Goal: Navigation & Orientation: Find specific page/section

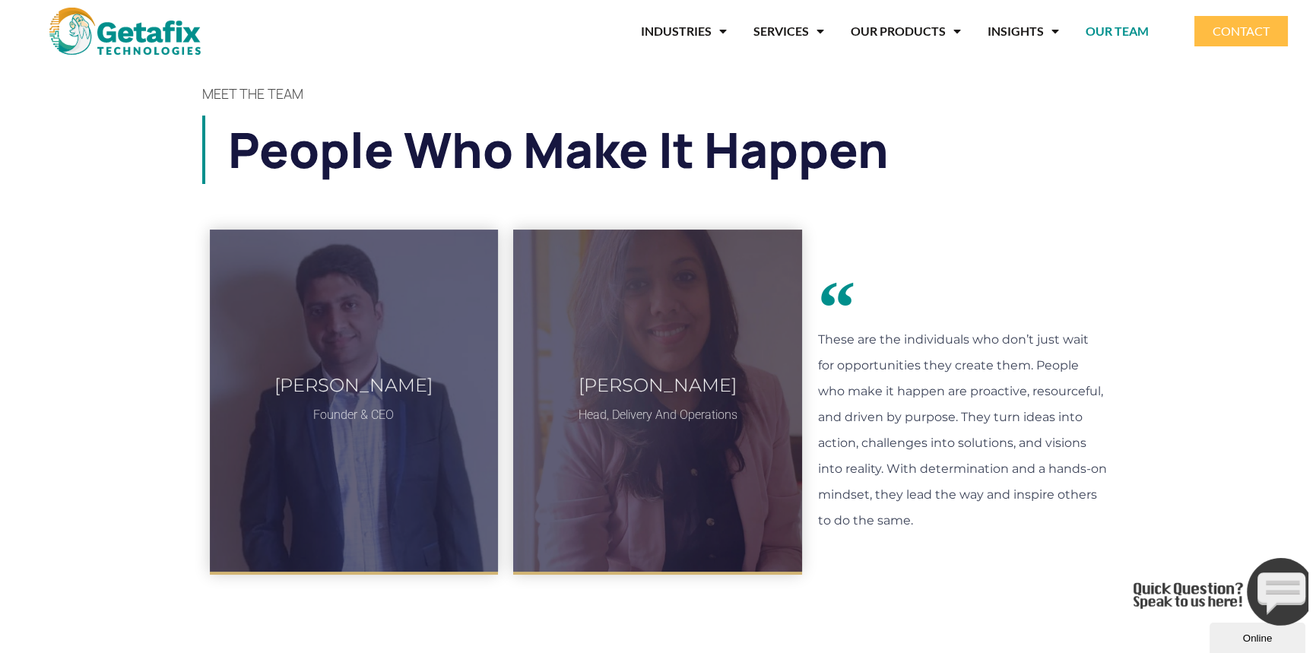
click at [893, 349] on p "These are the individuals who don’t just wait for opportunities they create the…" at bounding box center [961, 430] width 289 height 207
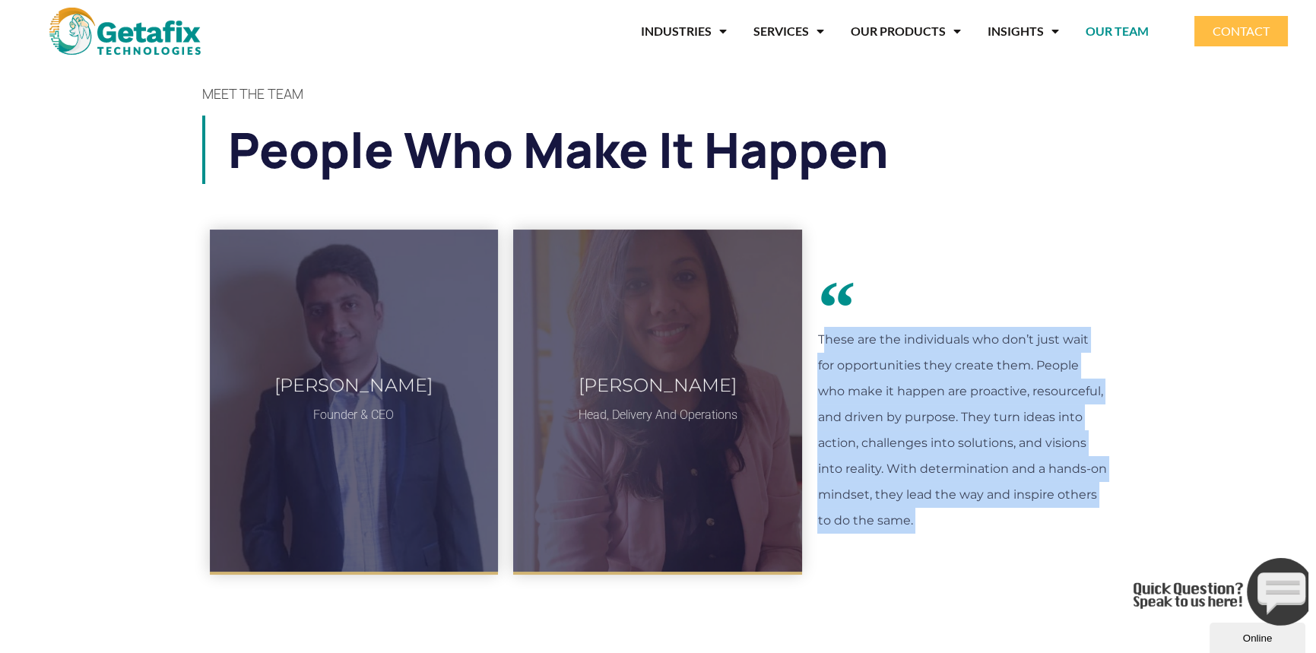
click at [893, 349] on p "These are the individuals who don’t just wait for opportunities they create the…" at bounding box center [961, 430] width 289 height 207
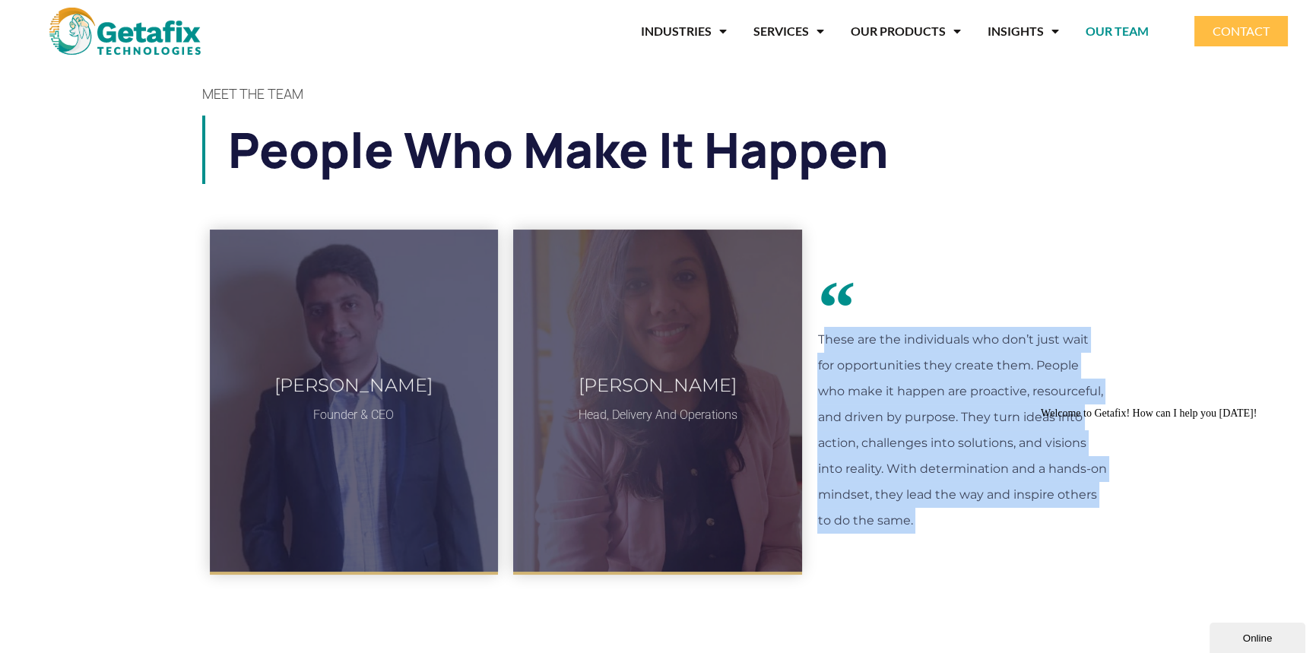
click at [901, 350] on p "These are the individuals who don’t just wait for opportunities they create the…" at bounding box center [961, 430] width 289 height 207
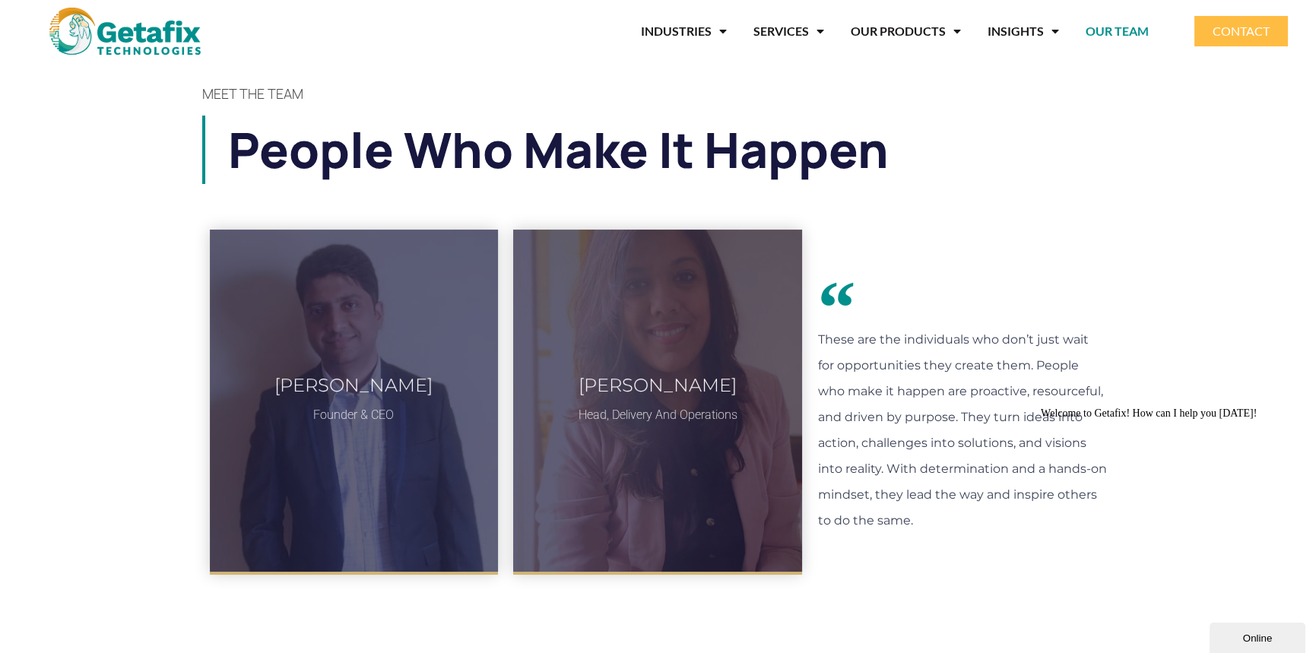
click at [1133, 32] on link "OUR TEAM" at bounding box center [1117, 31] width 63 height 35
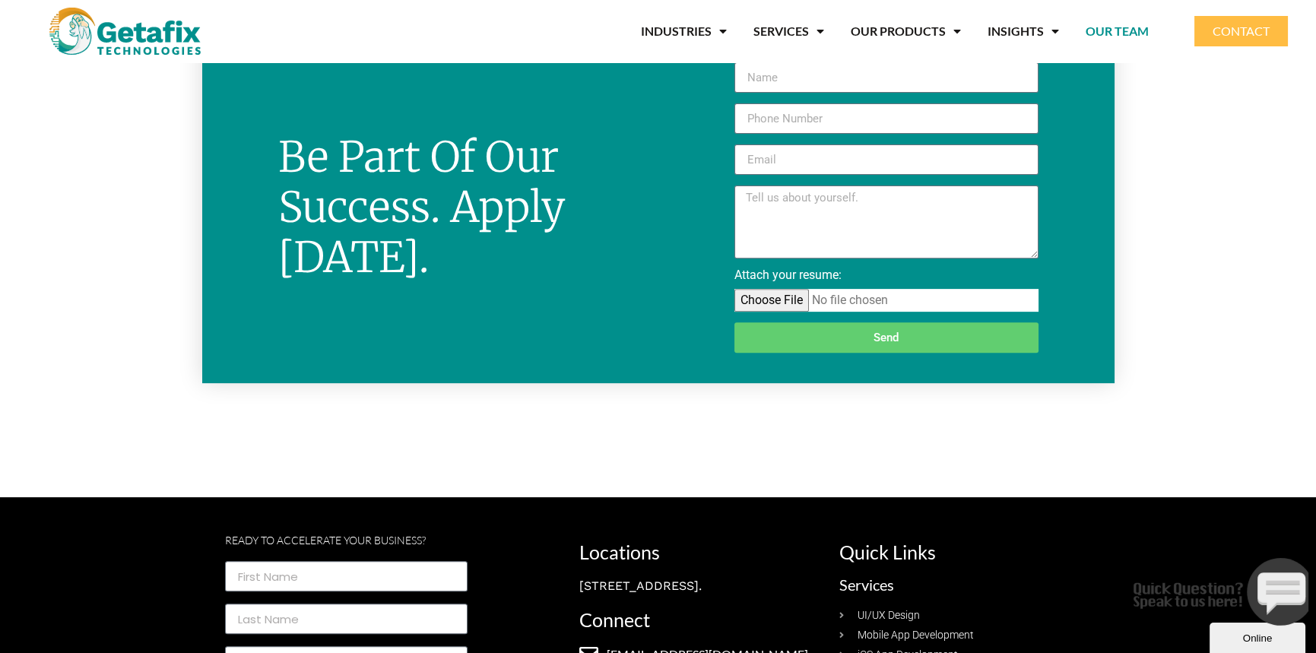
scroll to position [1140, 0]
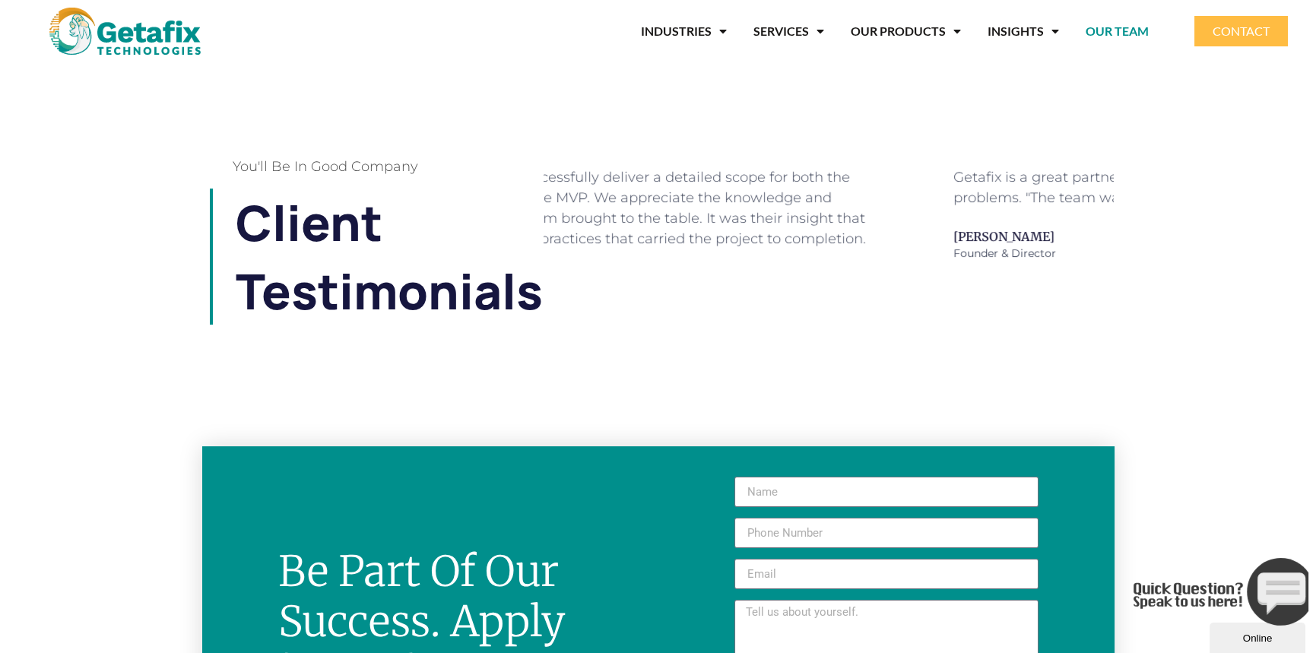
click at [563, 237] on div "Getafix was able to successfully deliver a detailed scope for both the UI/UX mo…" at bounding box center [635, 208] width 502 height 82
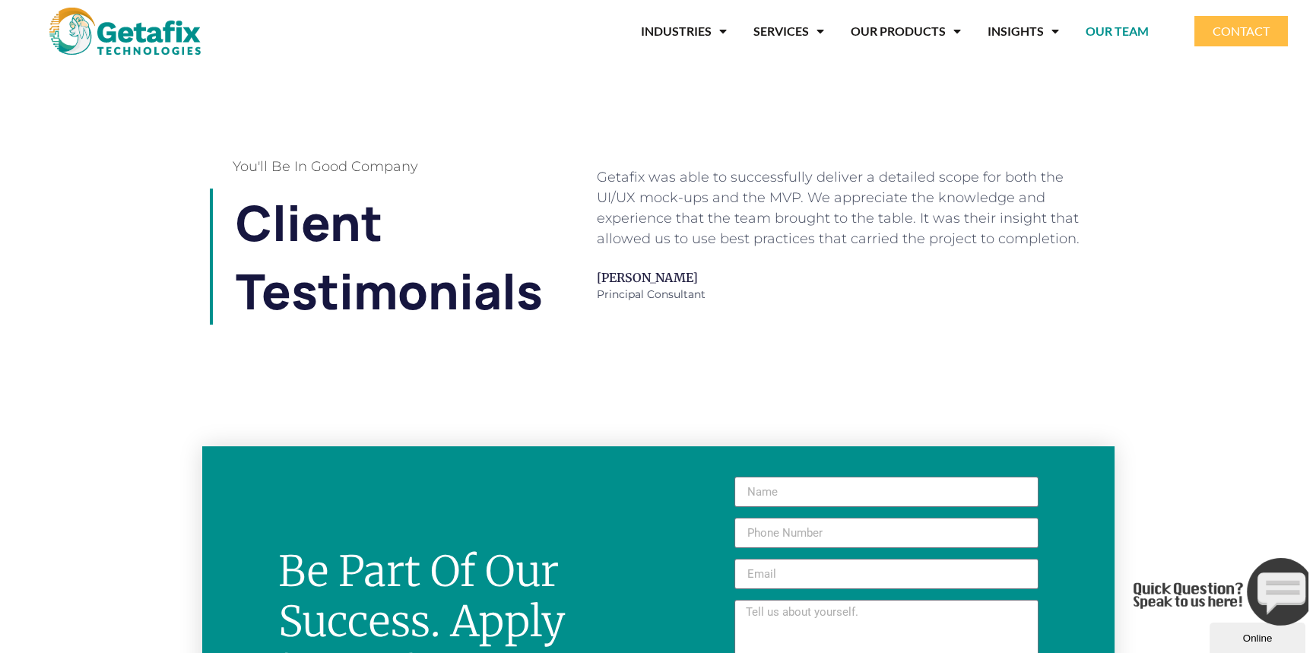
click at [731, 230] on div "Getafix was able to successfully deliver a detailed scope for both the UI/UX mo…" at bounding box center [848, 208] width 502 height 82
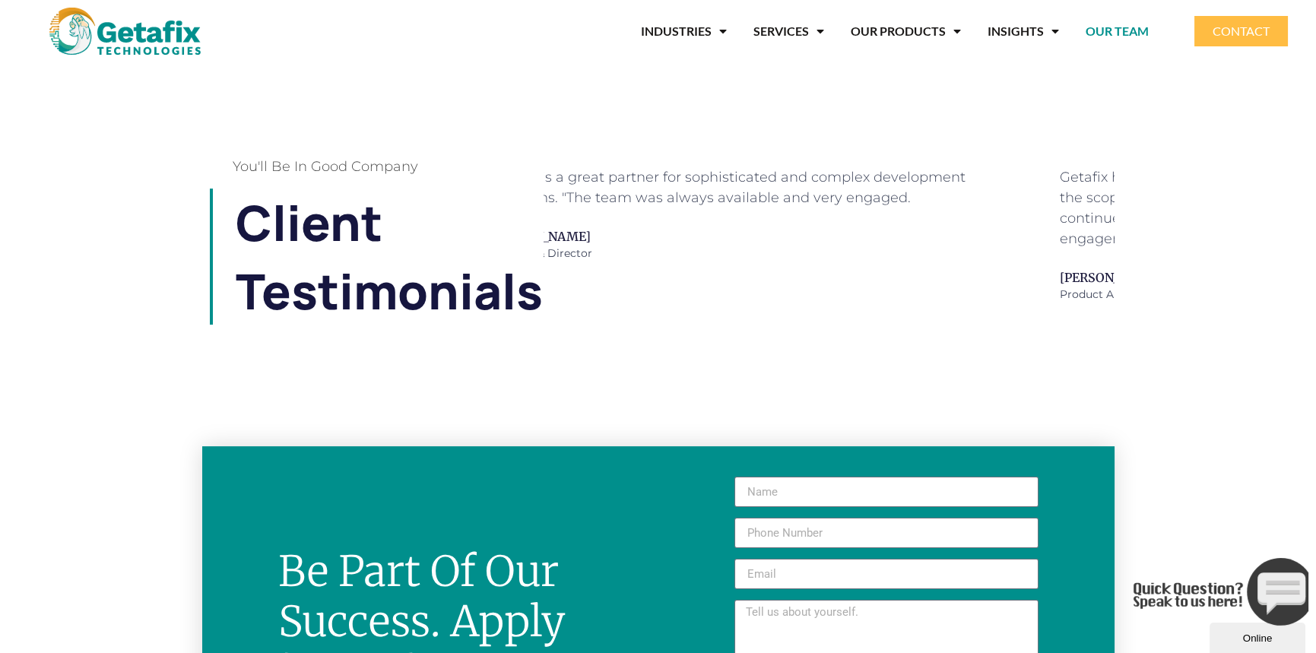
click at [632, 234] on span "[PERSON_NAME]" at bounding box center [741, 236] width 502 height 18
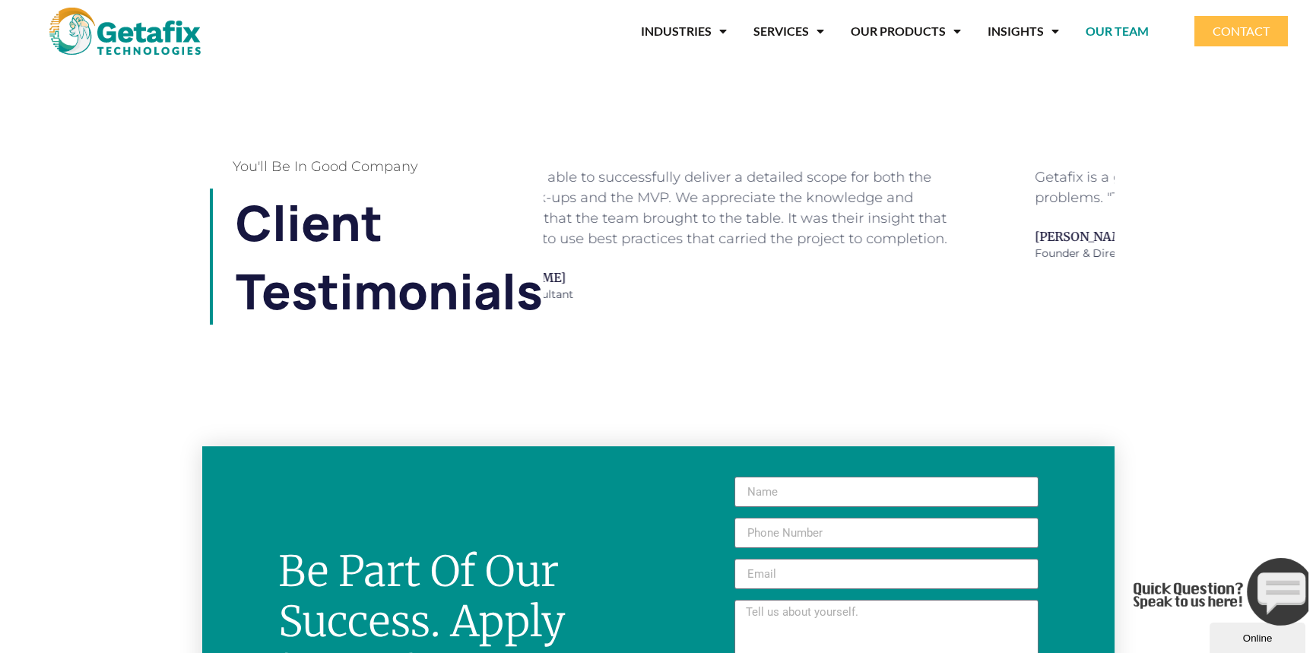
click at [705, 250] on div "Getafix was able to successfully deliver a detailed scope for both the UI/UX mo…" at bounding box center [716, 234] width 502 height 135
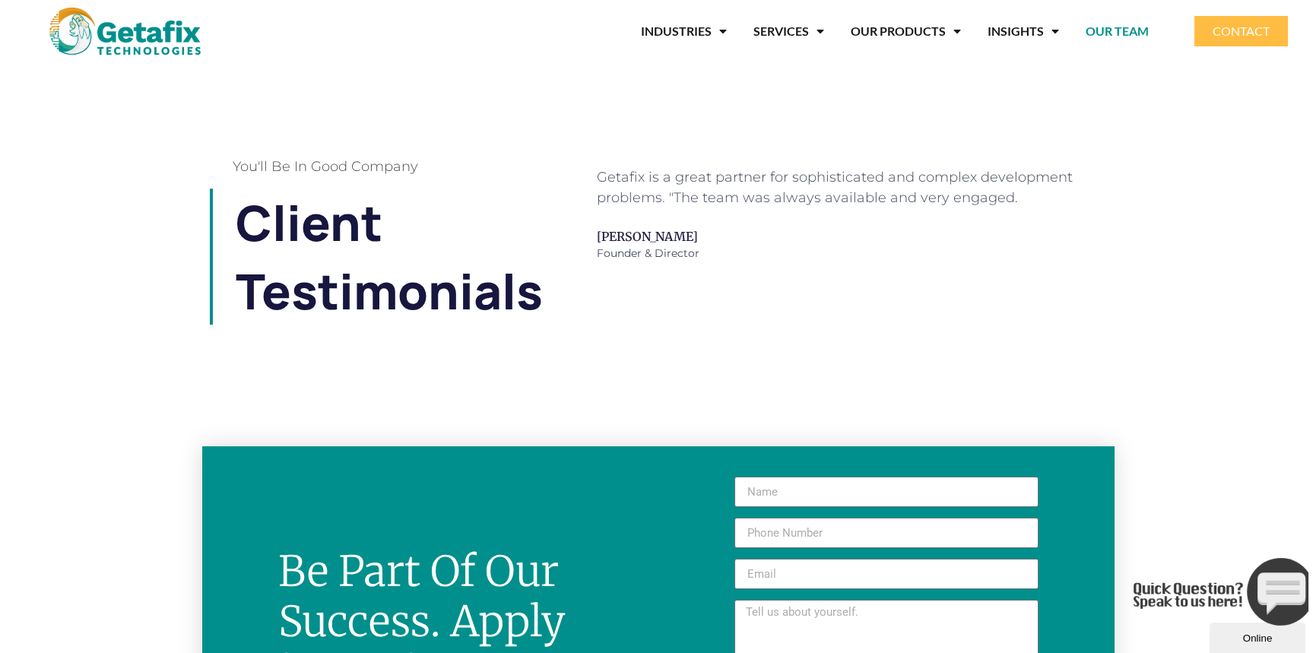
click at [525, 253] on div "Getafix is a great partner for sophisticated and complex development problems. …" at bounding box center [810, 242] width 608 height 180
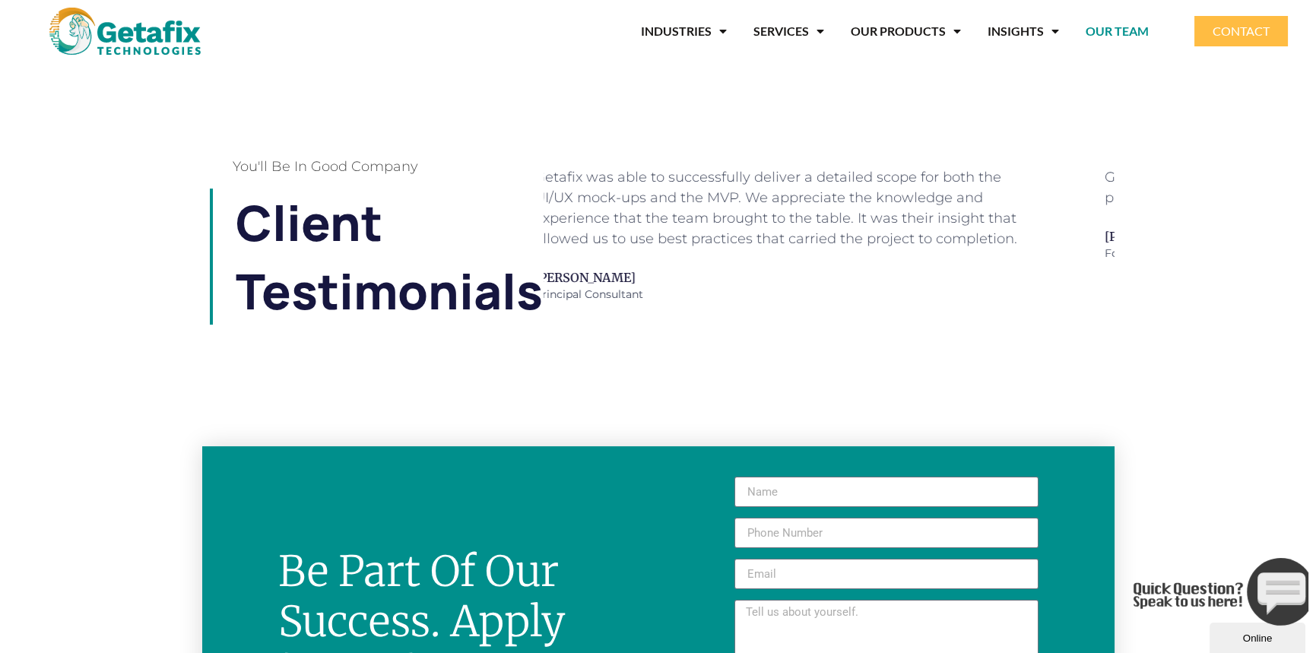
click at [675, 239] on div "Getafix was able to successfully deliver a detailed scope for both the UI/UX mo…" at bounding box center [786, 234] width 502 height 135
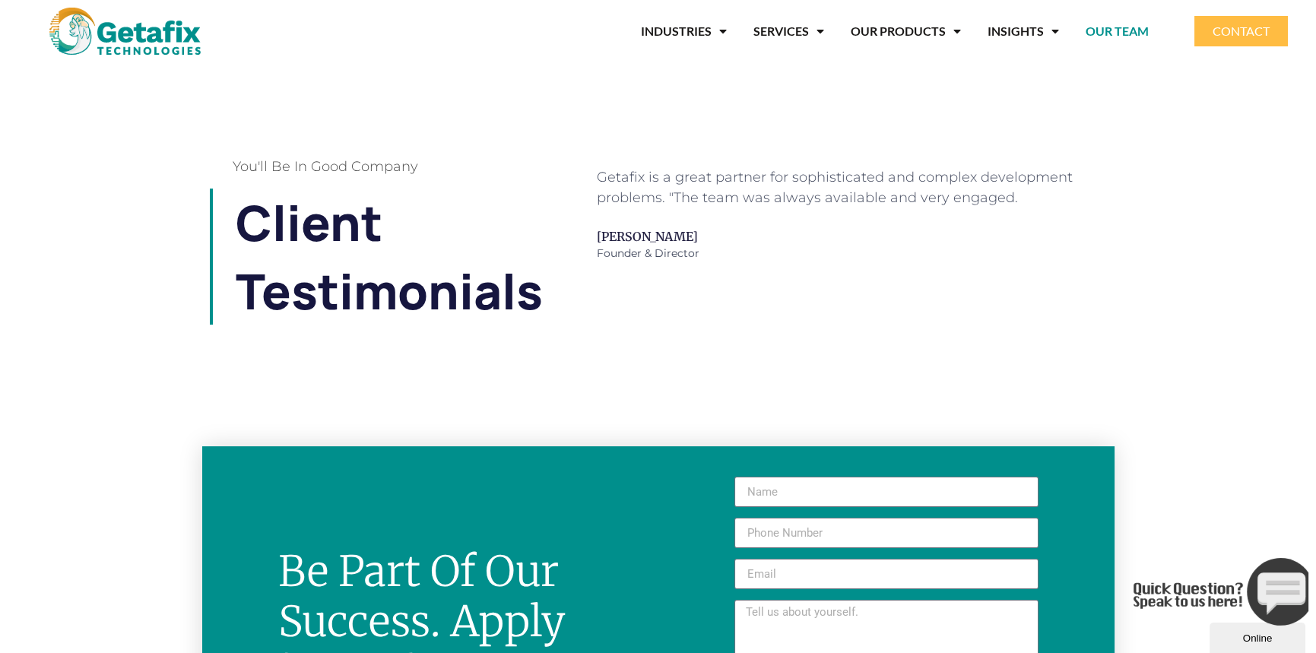
click at [680, 248] on span "Founder & Director" at bounding box center [848, 254] width 502 height 16
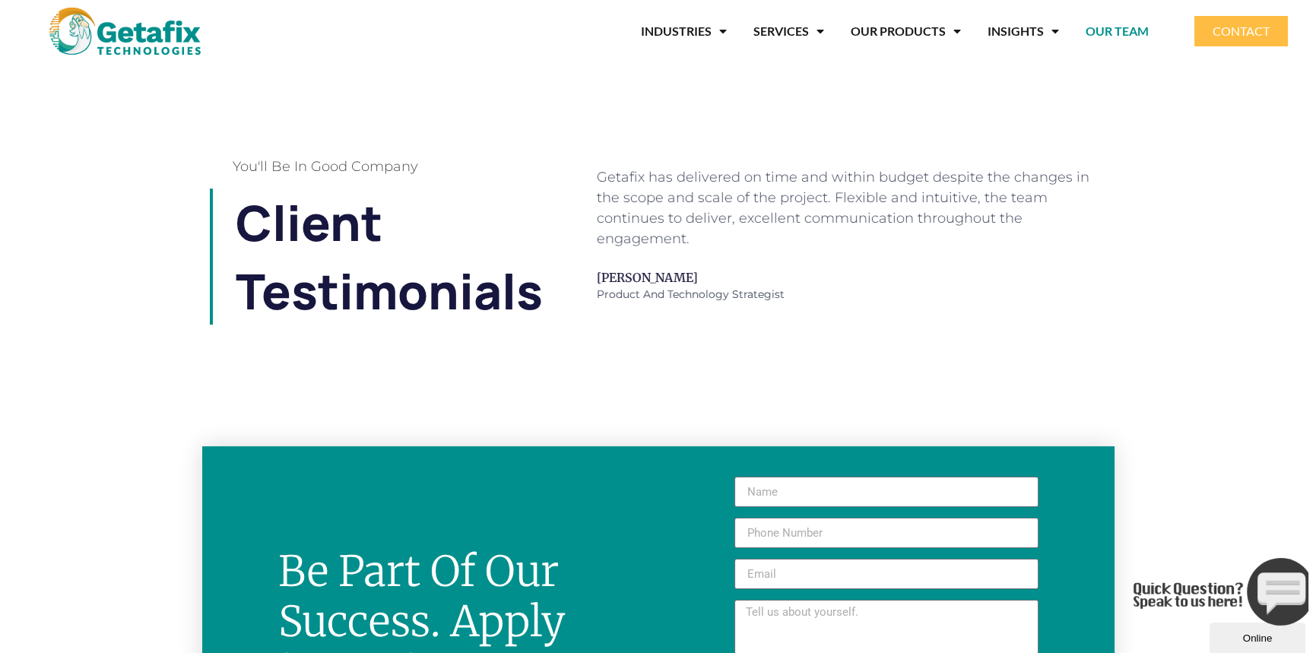
click at [704, 238] on div "Getafix was able to successfully deliver a detailed scope for both the UI/UX mo…" at bounding box center [848, 234] width 502 height 135
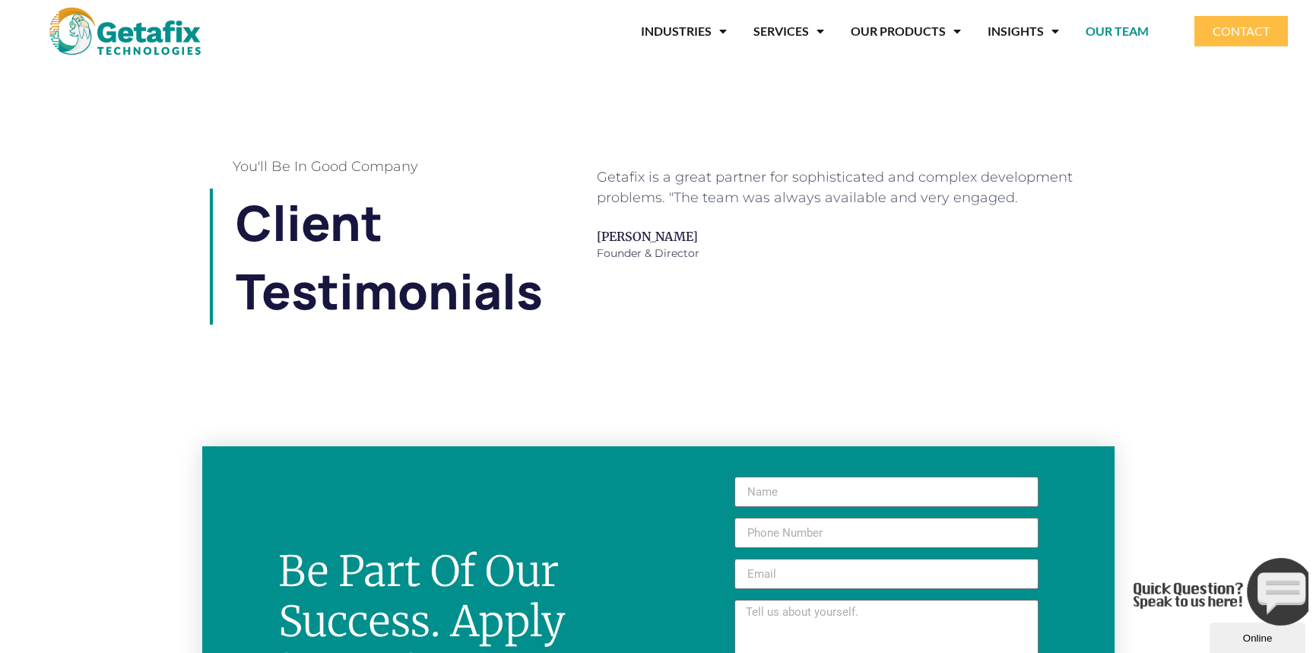
click at [670, 252] on span "Founder & Director" at bounding box center [848, 254] width 502 height 16
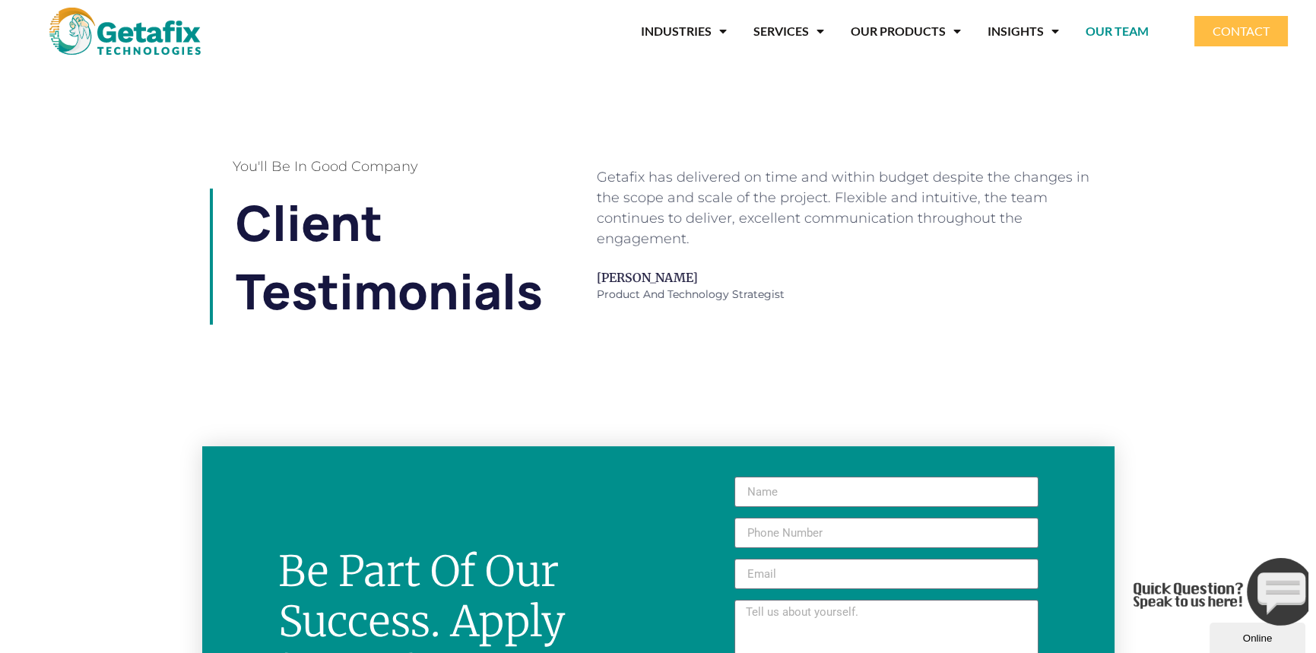
click at [963, 234] on div "Getafix was able to successfully deliver a detailed scope for both the UI/UX mo…" at bounding box center [856, 208] width 502 height 82
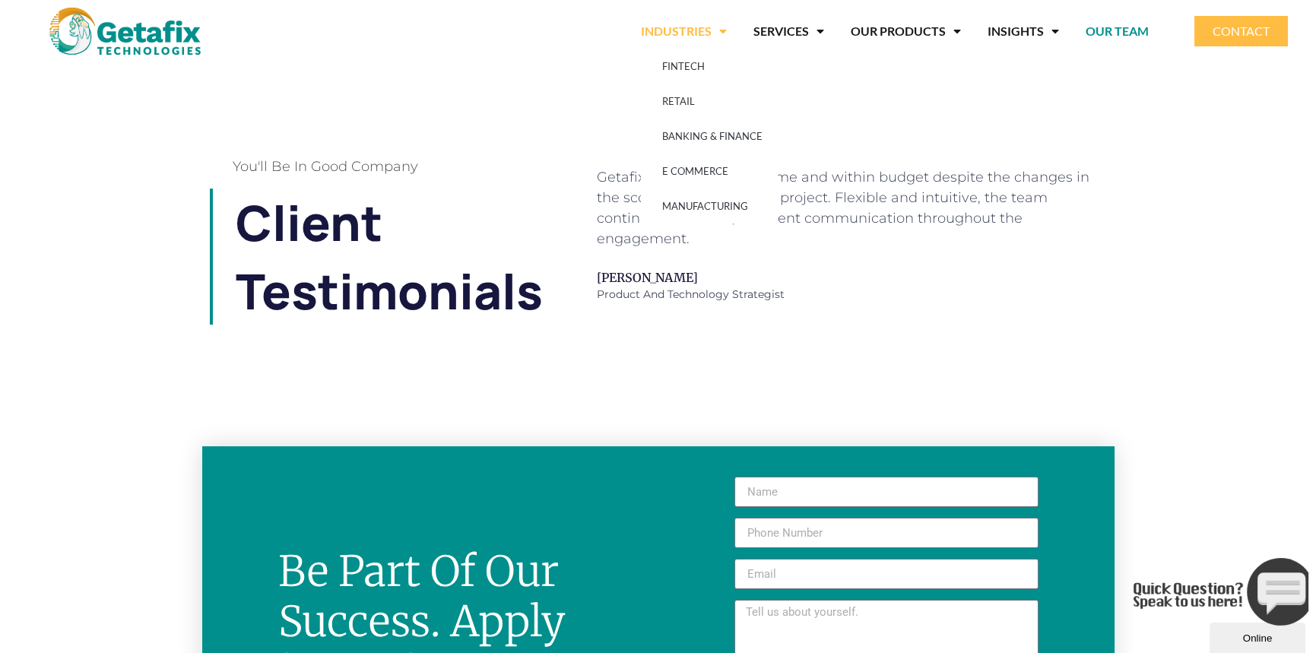
click at [680, 24] on link "INDUSTRIES" at bounding box center [684, 31] width 86 height 35
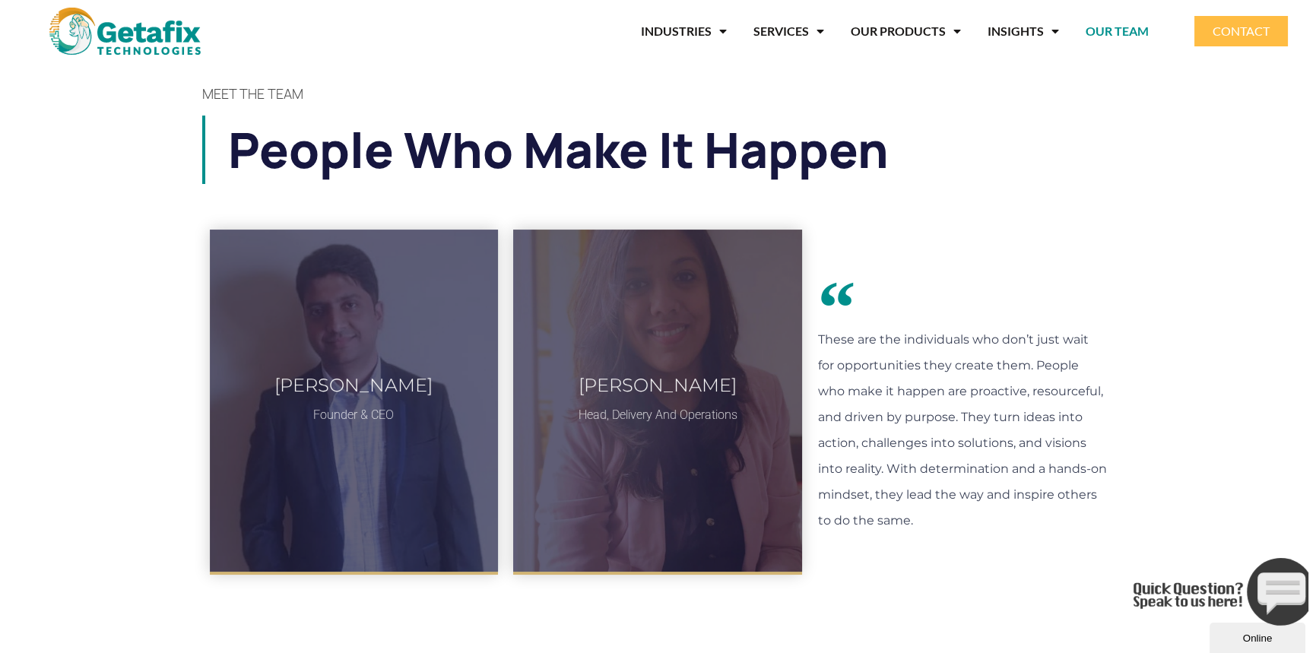
click at [162, 43] on img at bounding box center [124, 31] width 151 height 47
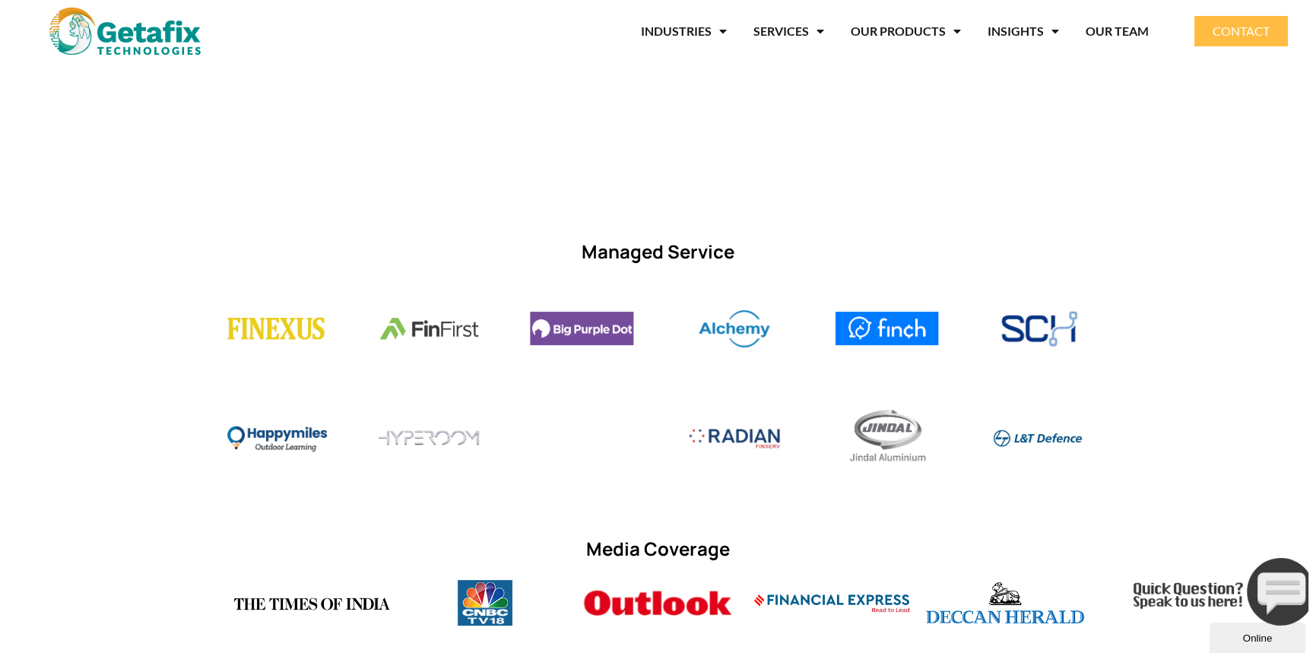
scroll to position [1216, 0]
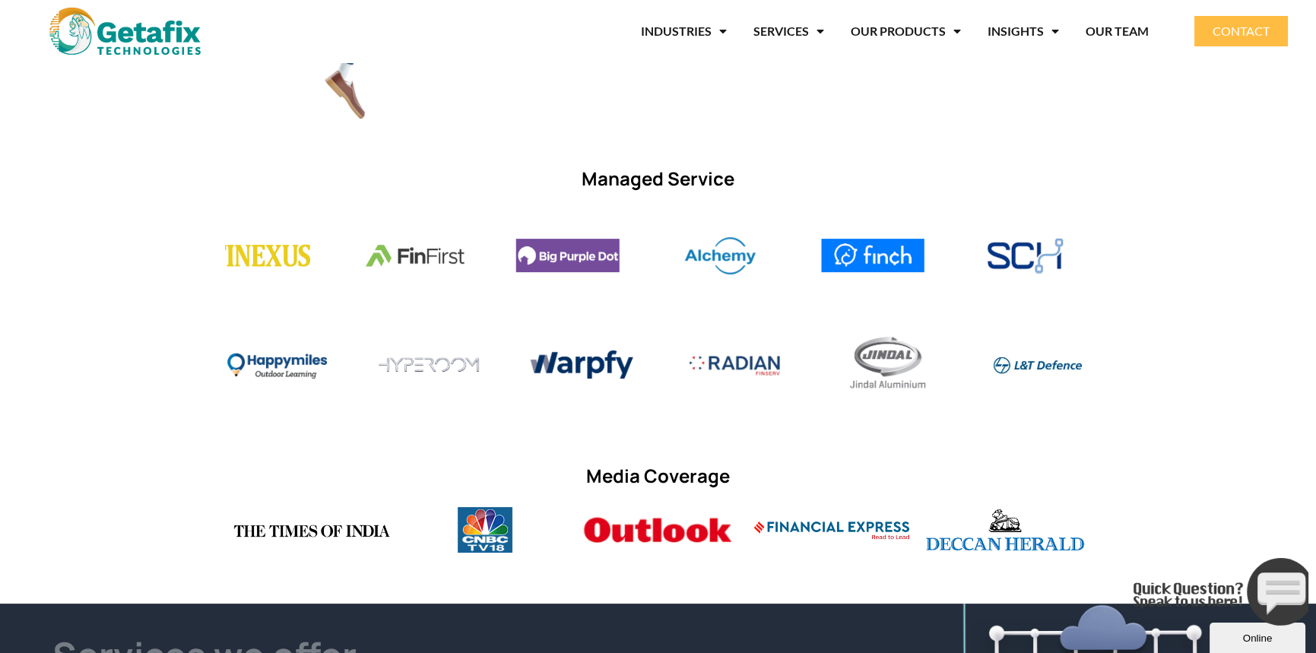
click at [516, 249] on img "5 / 13" at bounding box center [567, 255] width 103 height 33
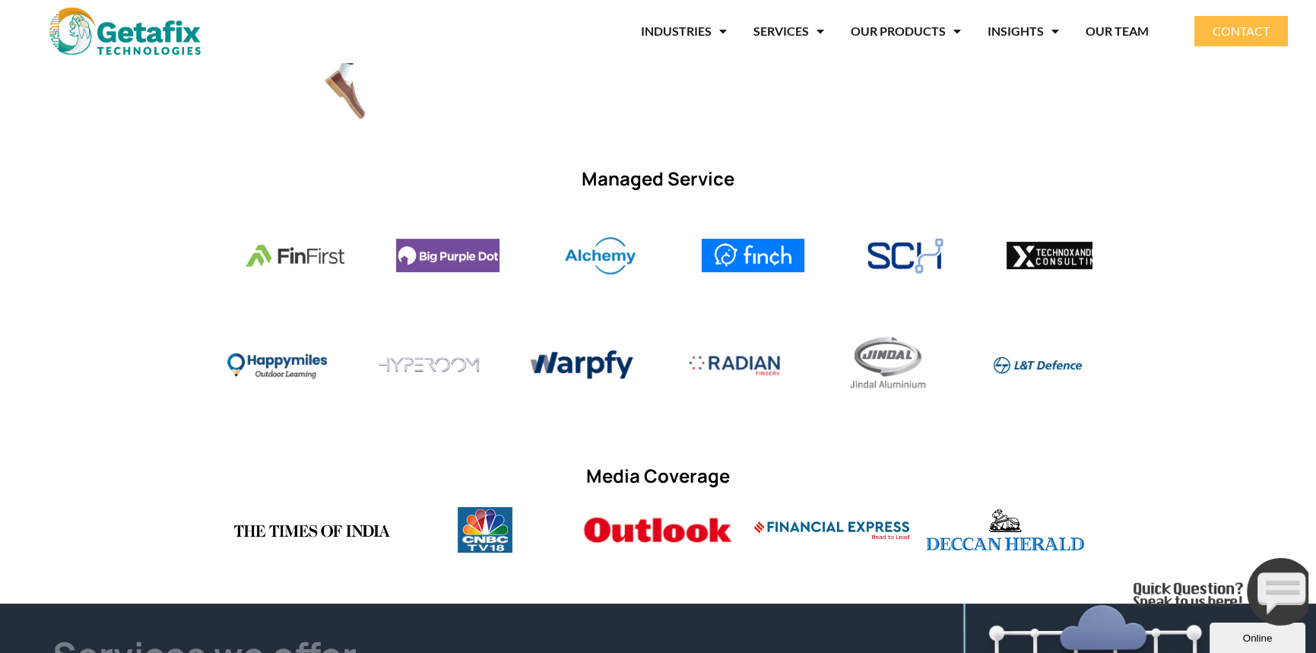
click at [499, 254] on img "5 / 13" at bounding box center [447, 255] width 103 height 33
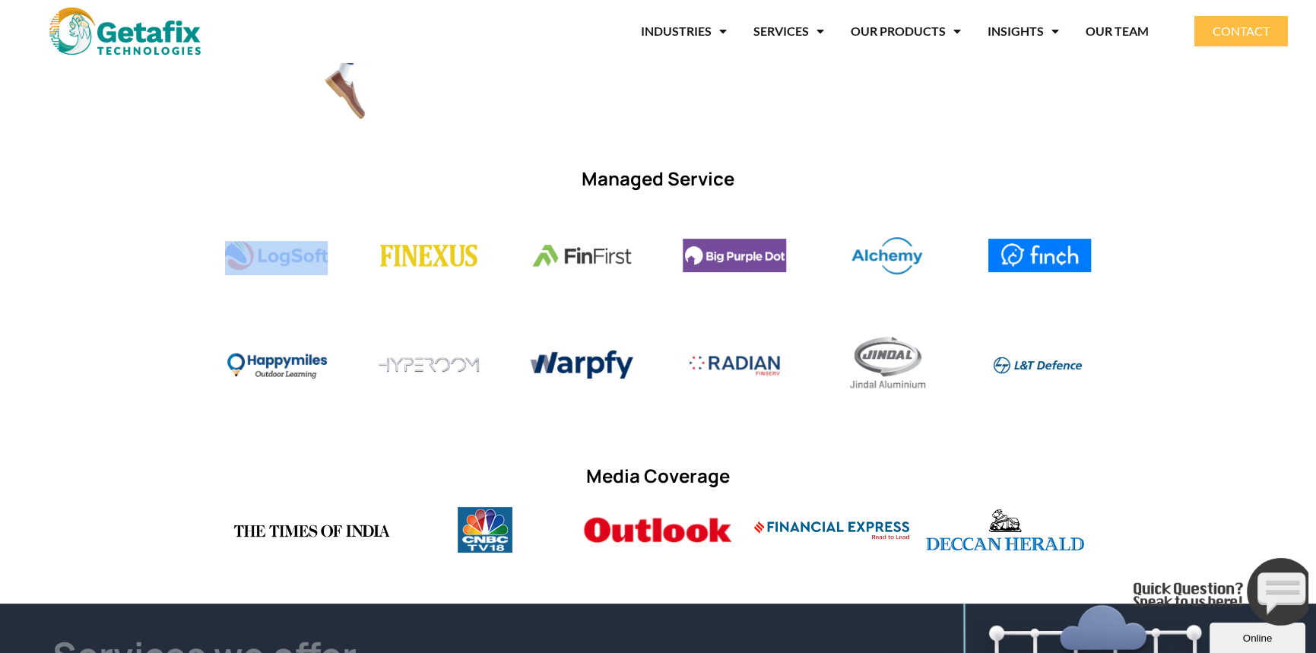
drag, startPoint x: 622, startPoint y: 262, endPoint x: 228, endPoint y: 245, distance: 394.2
click at [243, 245] on div "Image Carousel" at bounding box center [658, 258] width 867 height 74
click at [623, 352] on div "Image Carousel" at bounding box center [658, 366] width 867 height 83
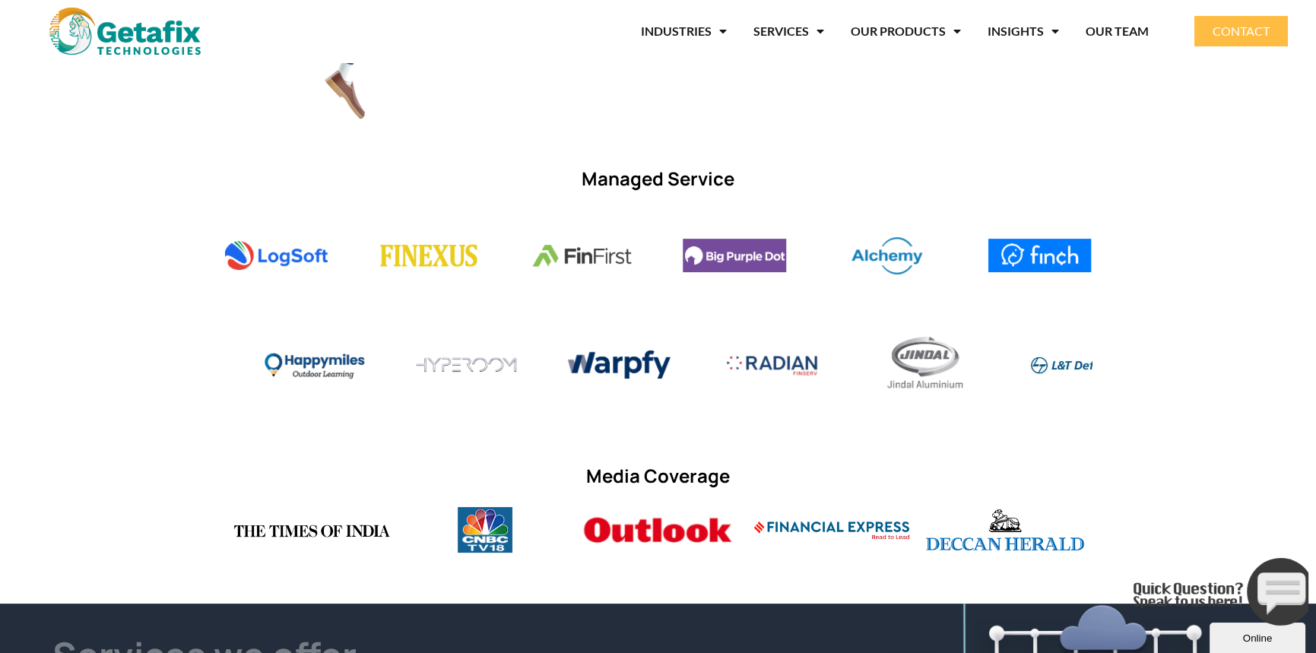
click at [567, 363] on img "6 / 7" at bounding box center [618, 363] width 103 height 27
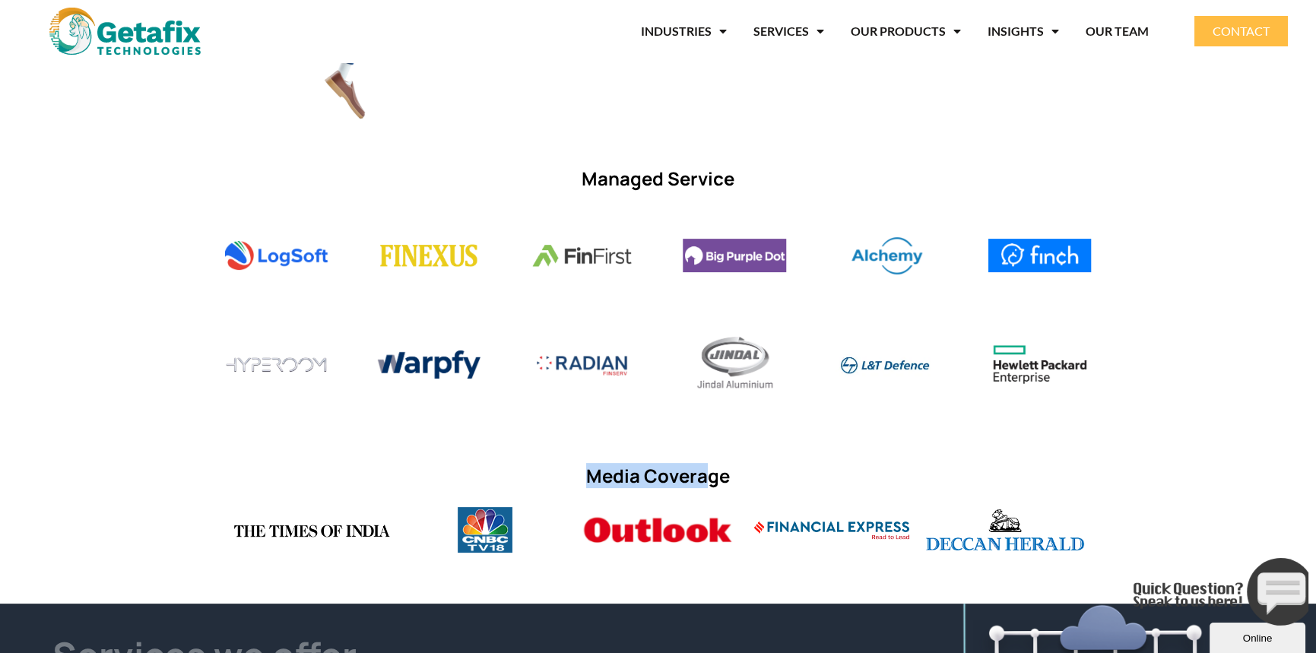
drag, startPoint x: 701, startPoint y: 478, endPoint x: 546, endPoint y: 437, distance: 160.4
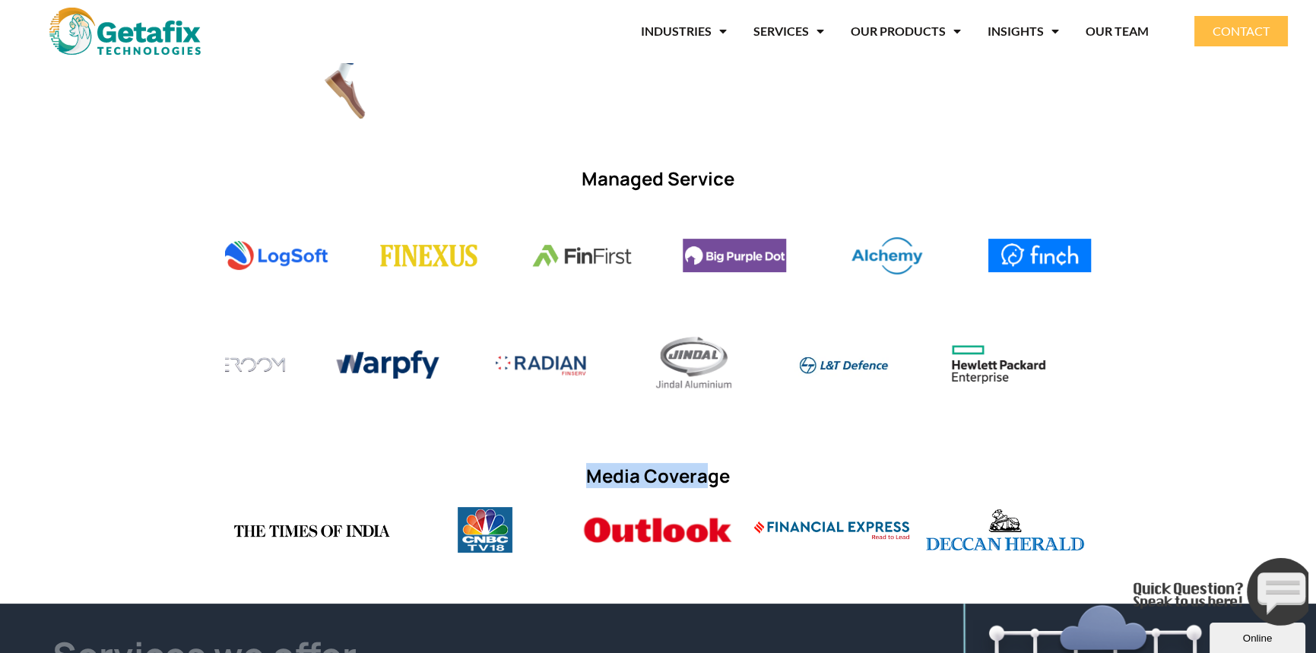
click at [794, 354] on img "3 / 7" at bounding box center [845, 364] width 103 height 27
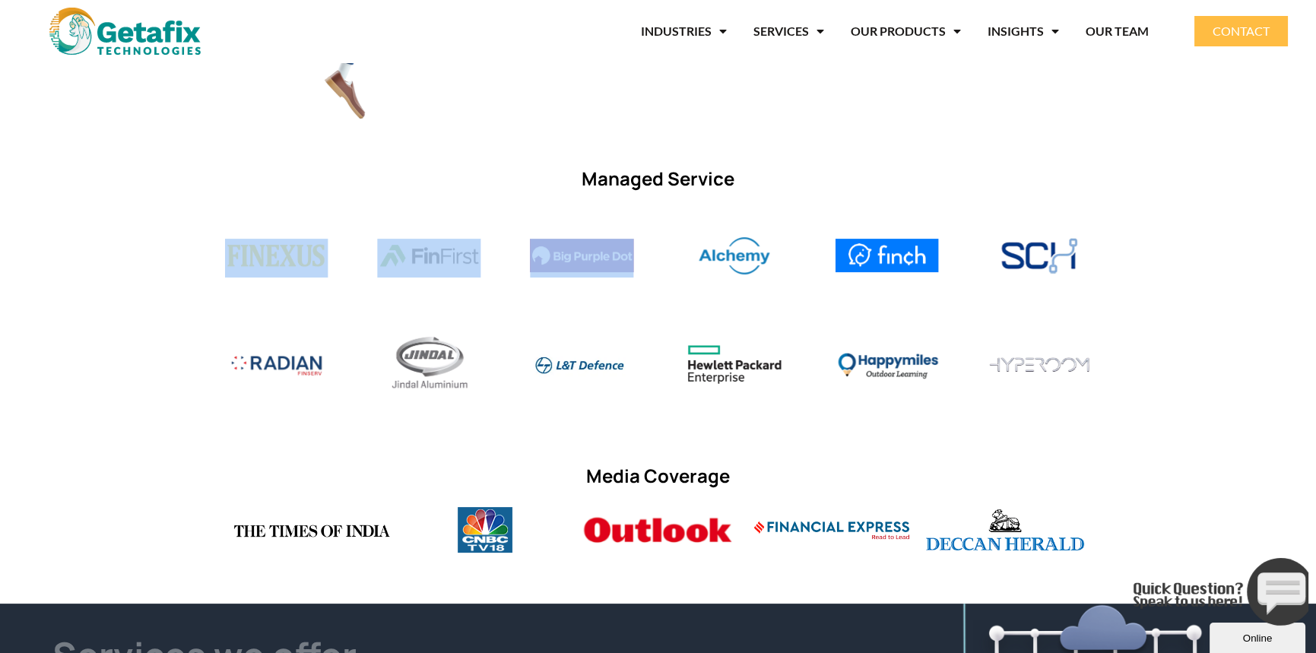
drag, startPoint x: 776, startPoint y: 266, endPoint x: 563, endPoint y: 260, distance: 213.7
click at [588, 262] on div "Image Carousel" at bounding box center [658, 258] width 867 height 74
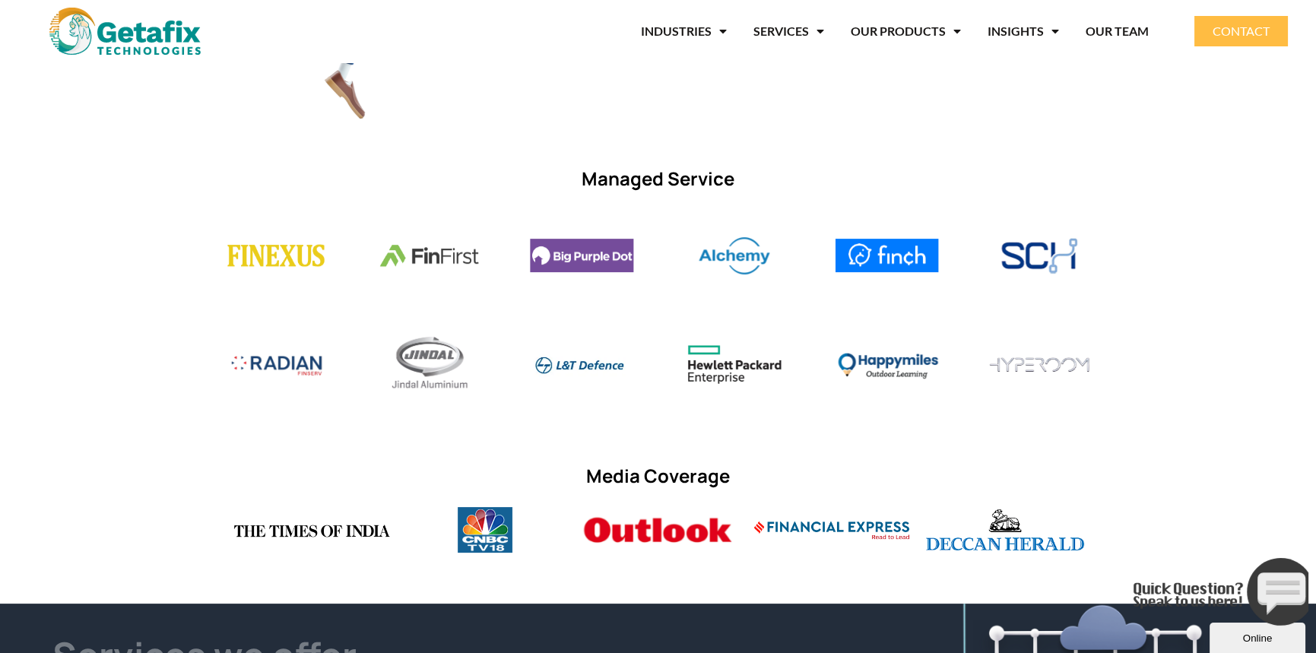
click at [727, 305] on div "Managed Service" at bounding box center [658, 287] width 1316 height 258
click at [988, 255] on figure "8 / 13" at bounding box center [1039, 258] width 103 height 41
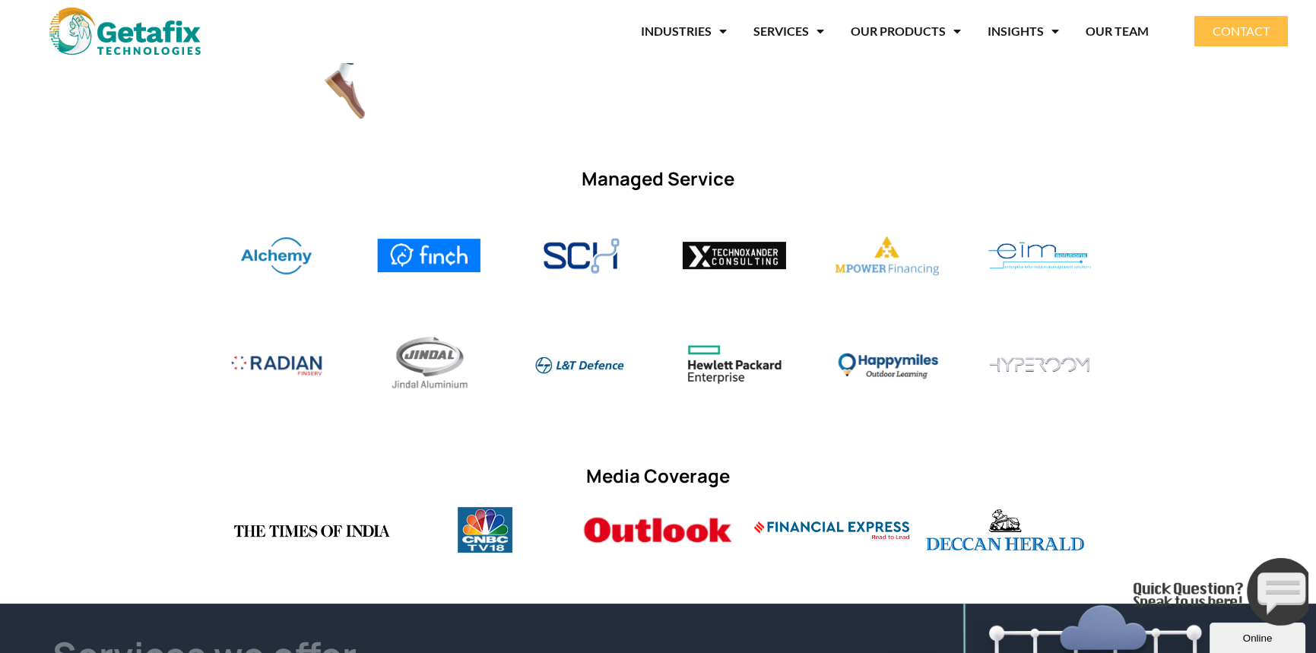
click at [835, 277] on figure "10 / 13" at bounding box center [886, 258] width 103 height 44
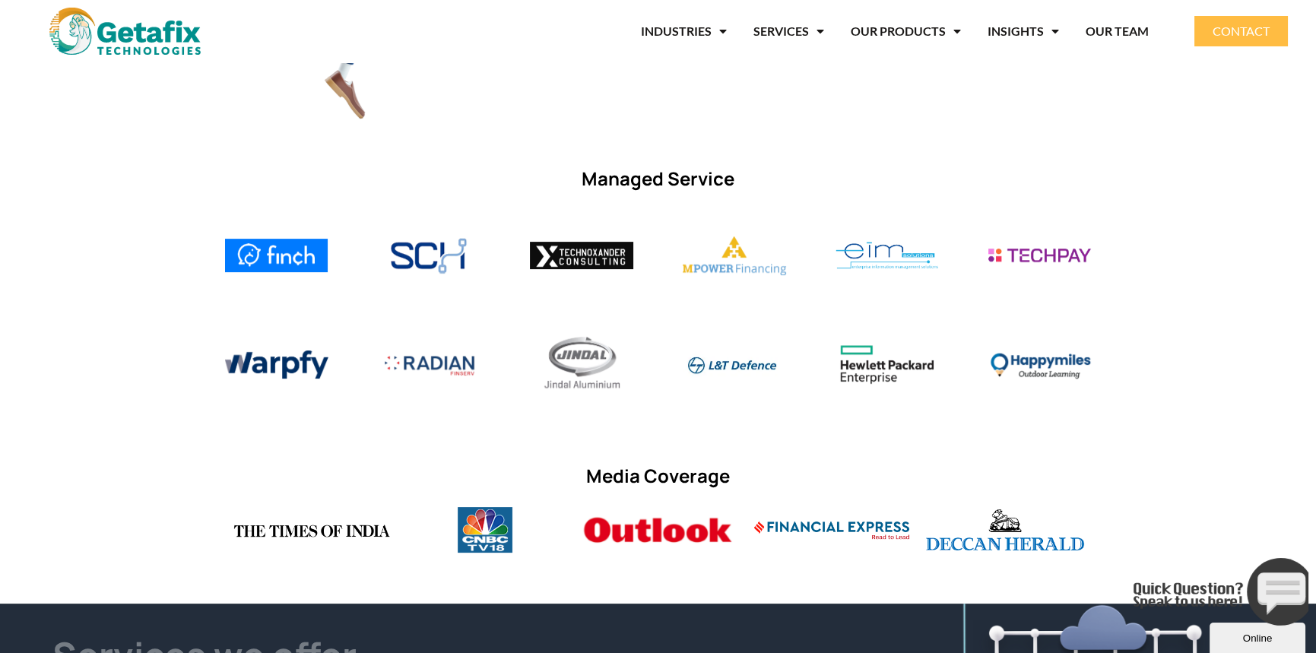
click at [835, 262] on figure "11 / 13" at bounding box center [886, 258] width 103 height 33
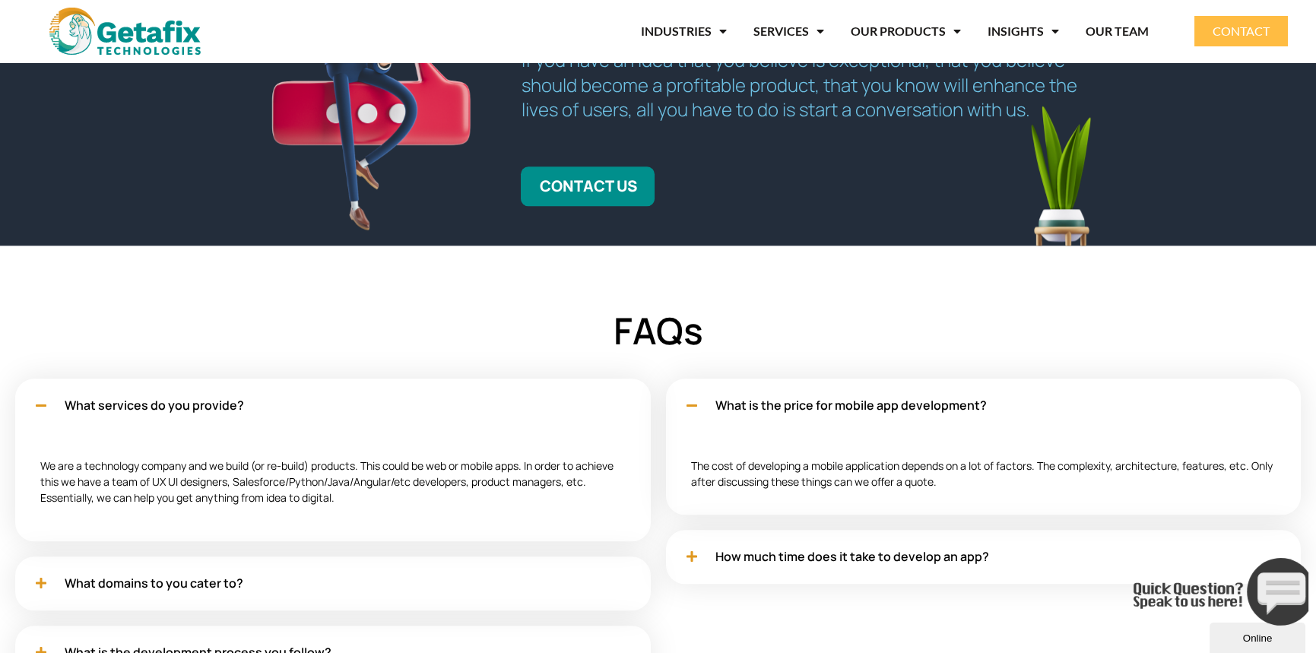
scroll to position [4706, 0]
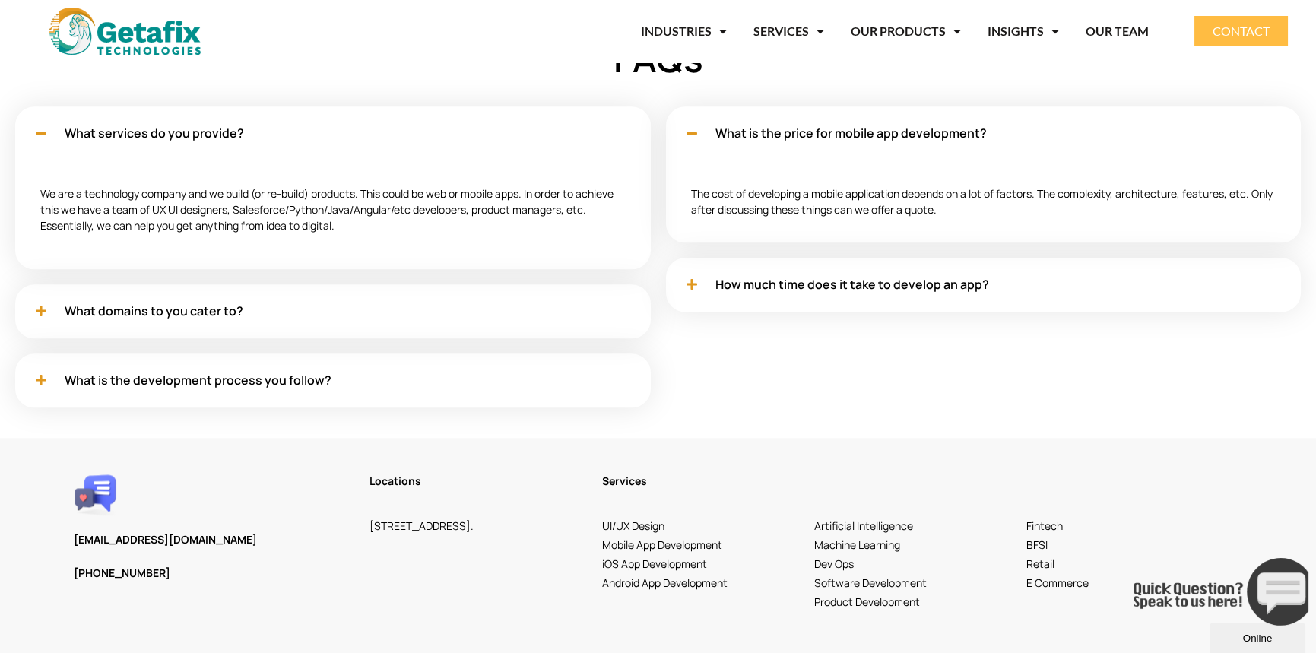
click at [114, 303] on link "What domains to you cater to?" at bounding box center [154, 311] width 179 height 17
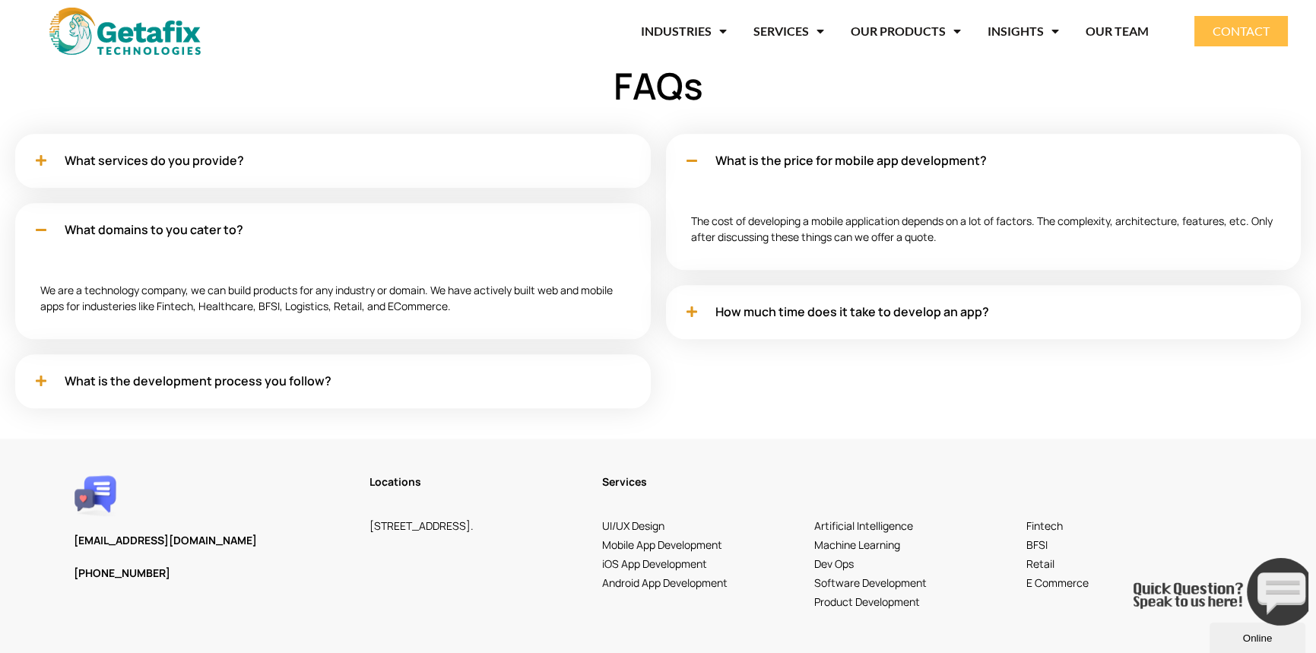
click at [53, 223] on span at bounding box center [45, 229] width 18 height 13
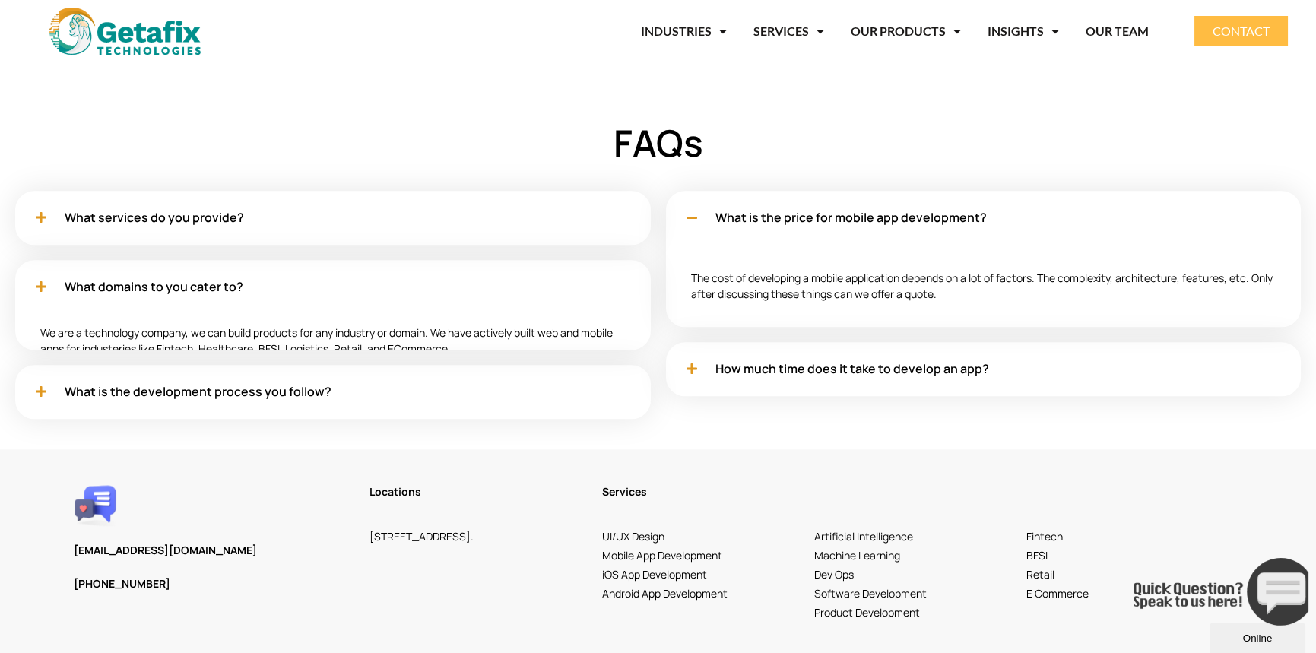
scroll to position [4609, 0]
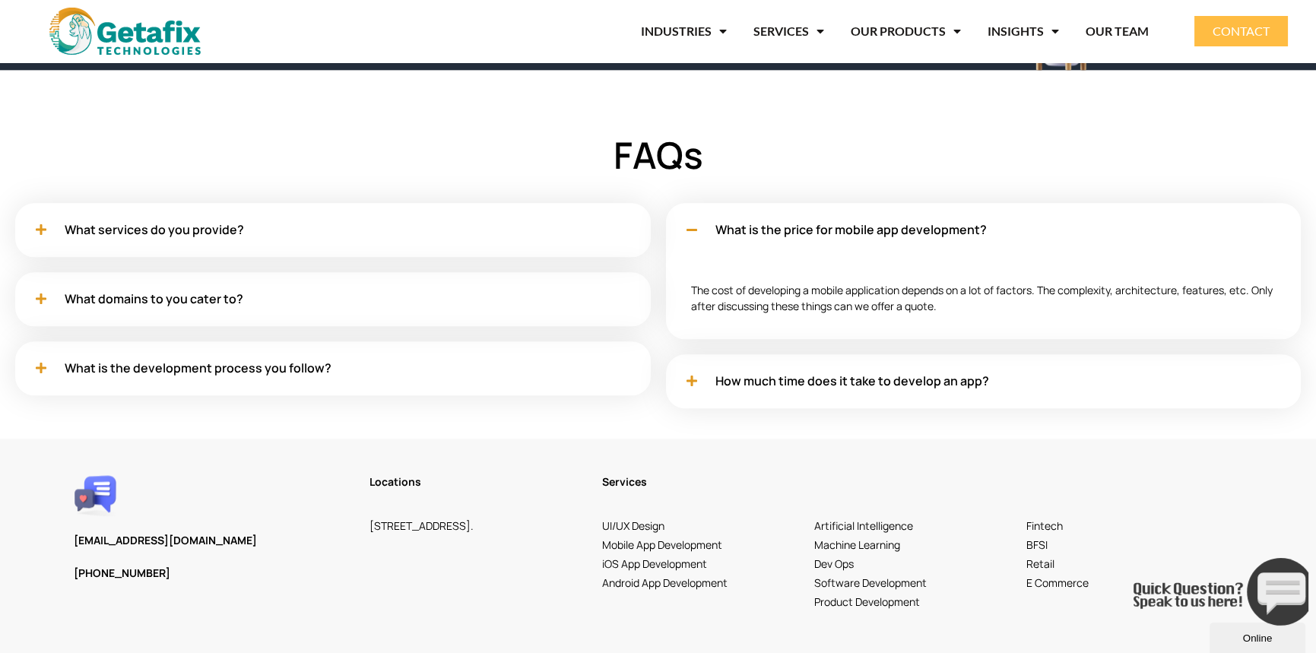
click at [681, 232] on div "What is the price for mobile app development?" at bounding box center [984, 230] width 636 height 54
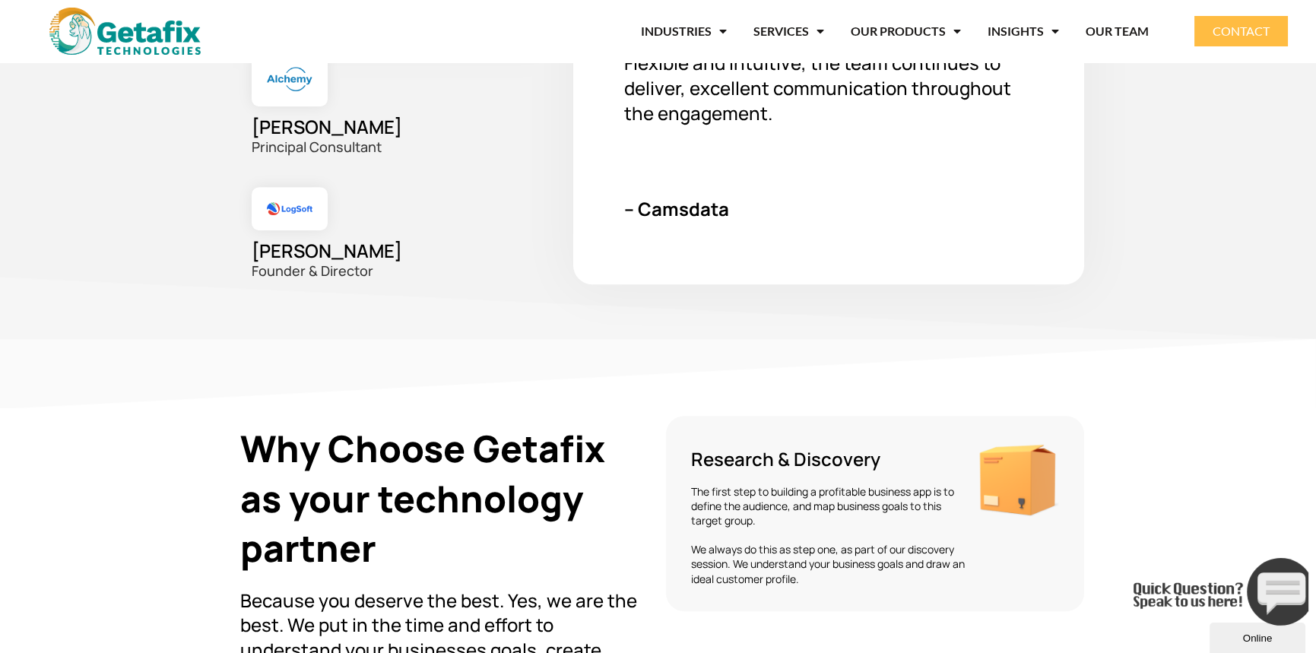
scroll to position [2240, 0]
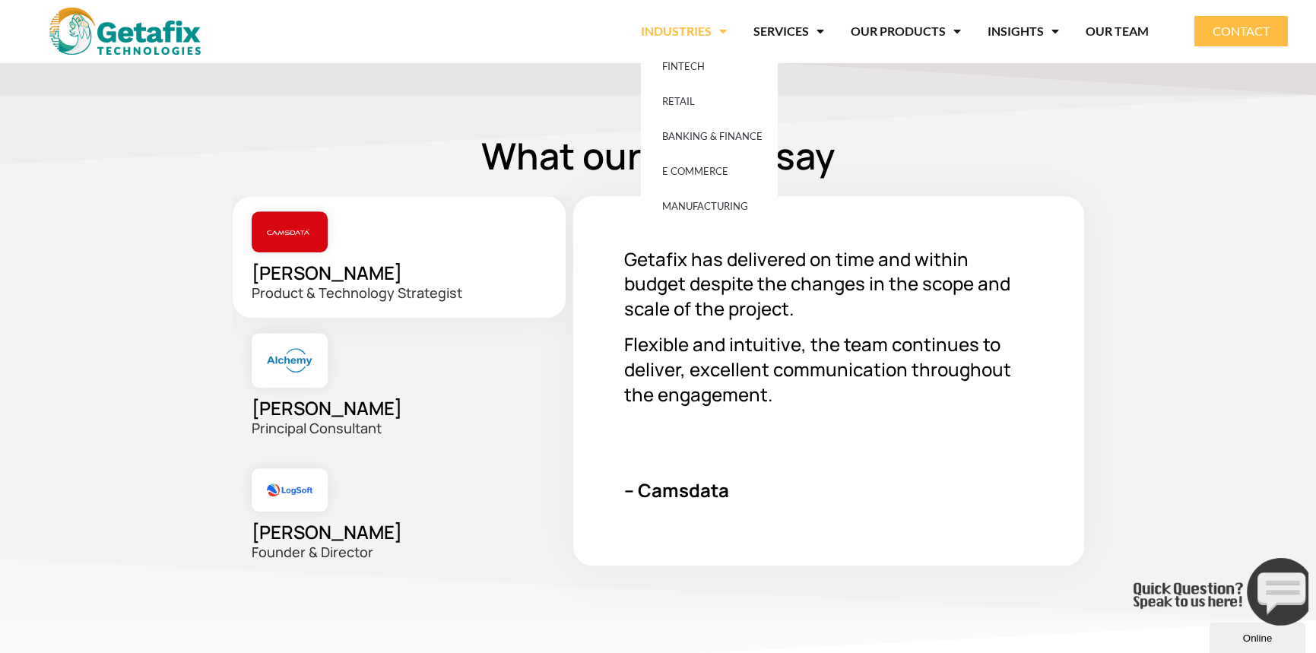
click at [700, 26] on link "INDUSTRIES" at bounding box center [684, 31] width 86 height 35
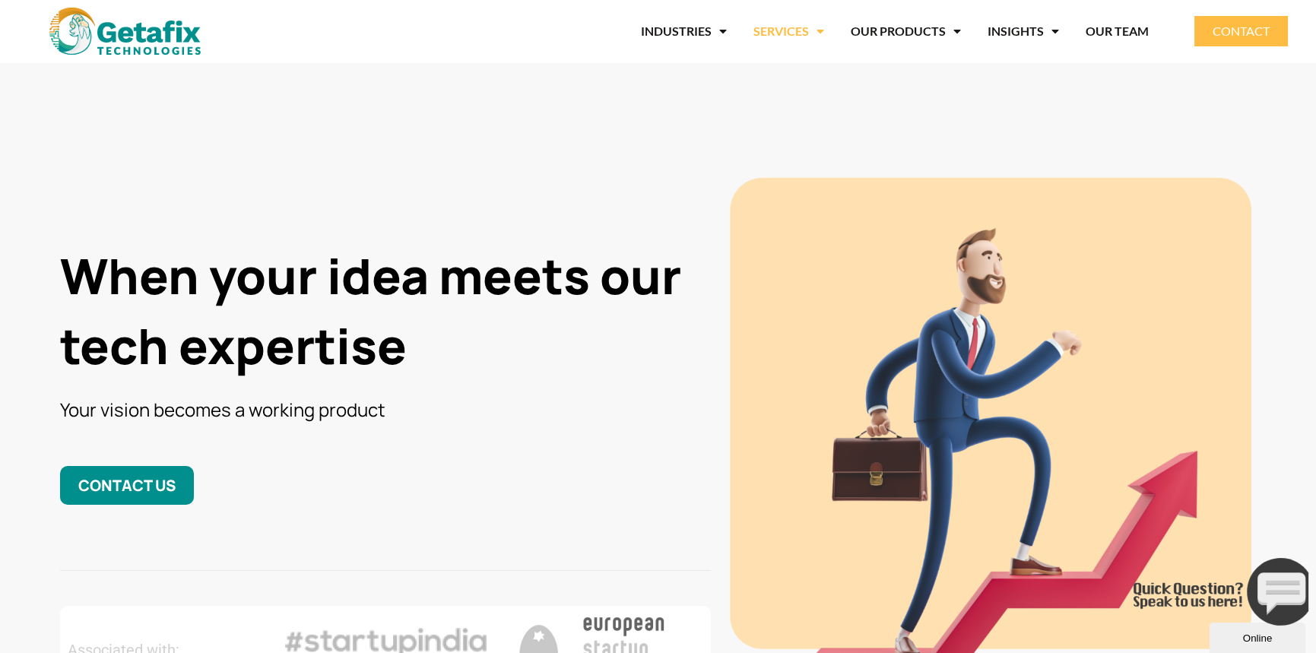
click at [779, 35] on link "SERVICES" at bounding box center [788, 31] width 71 height 35
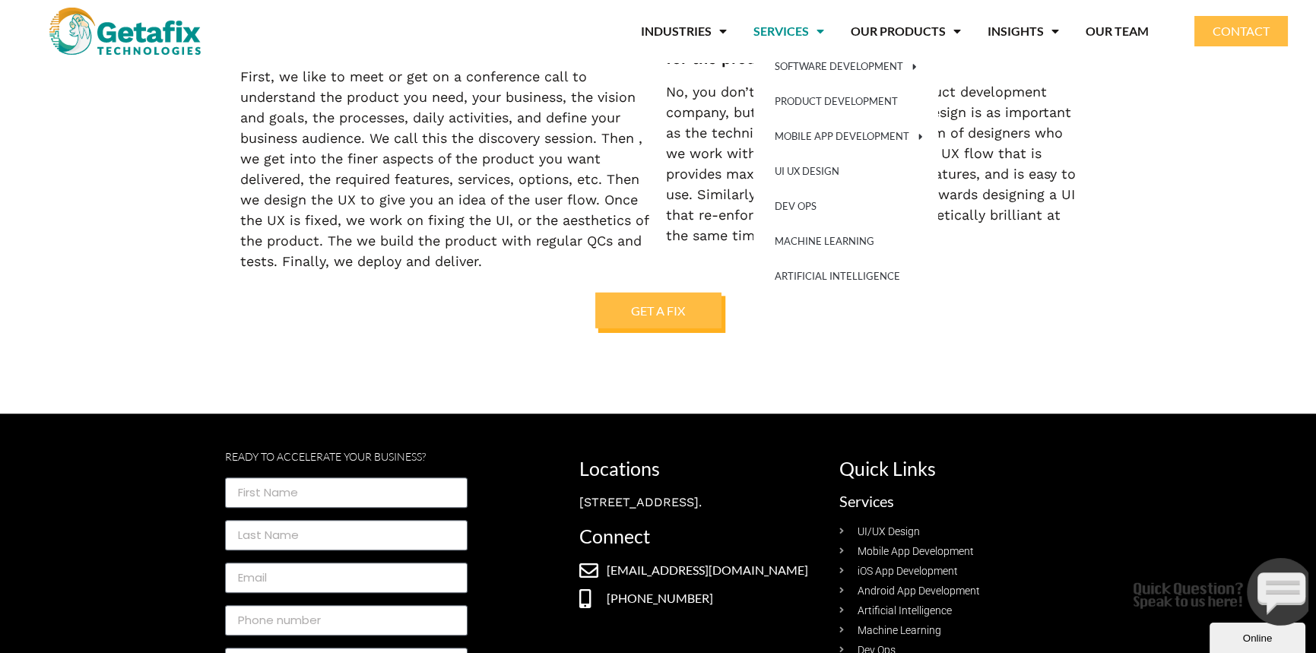
scroll to position [3344, 0]
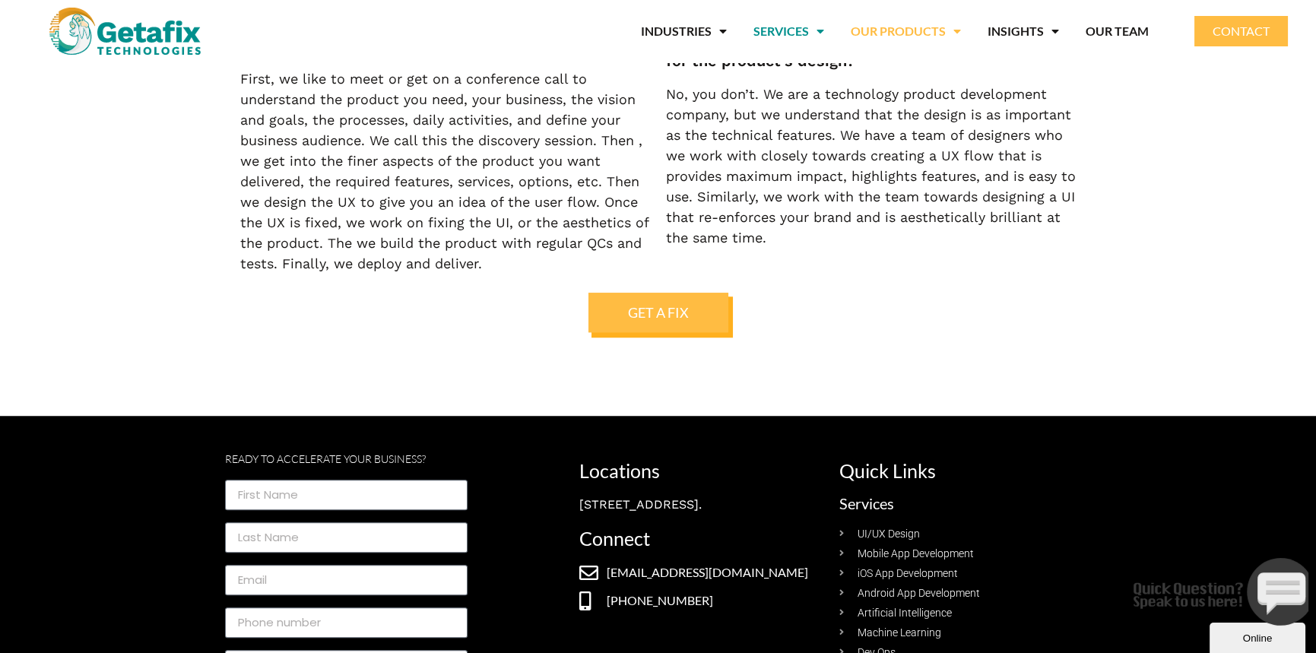
click at [903, 26] on link "OUR PRODUCTS" at bounding box center [906, 31] width 110 height 35
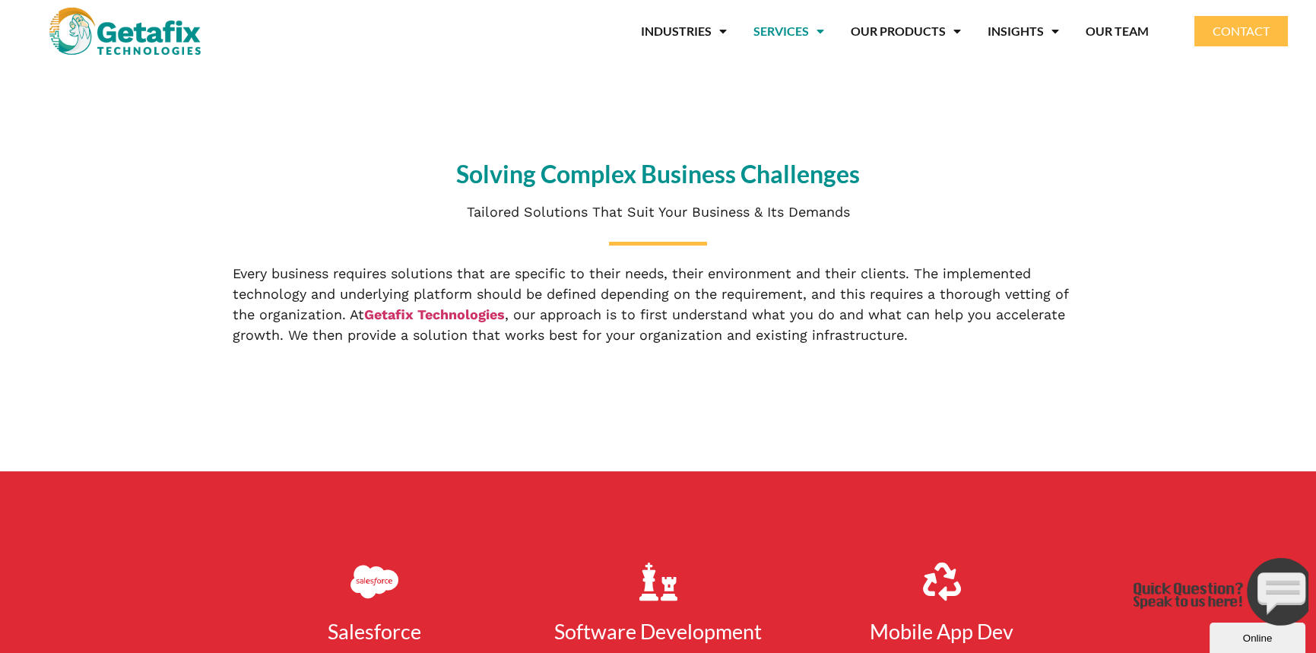
scroll to position [380, 0]
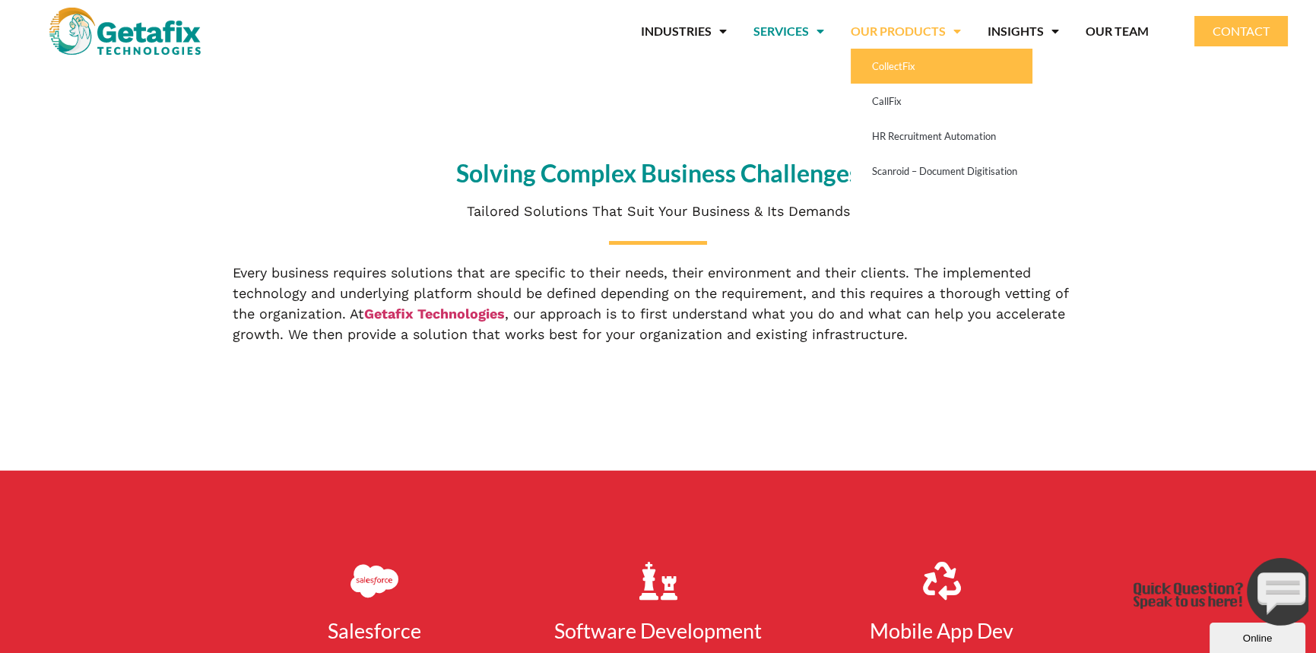
click at [915, 56] on link "CollectFix" at bounding box center [942, 66] width 182 height 35
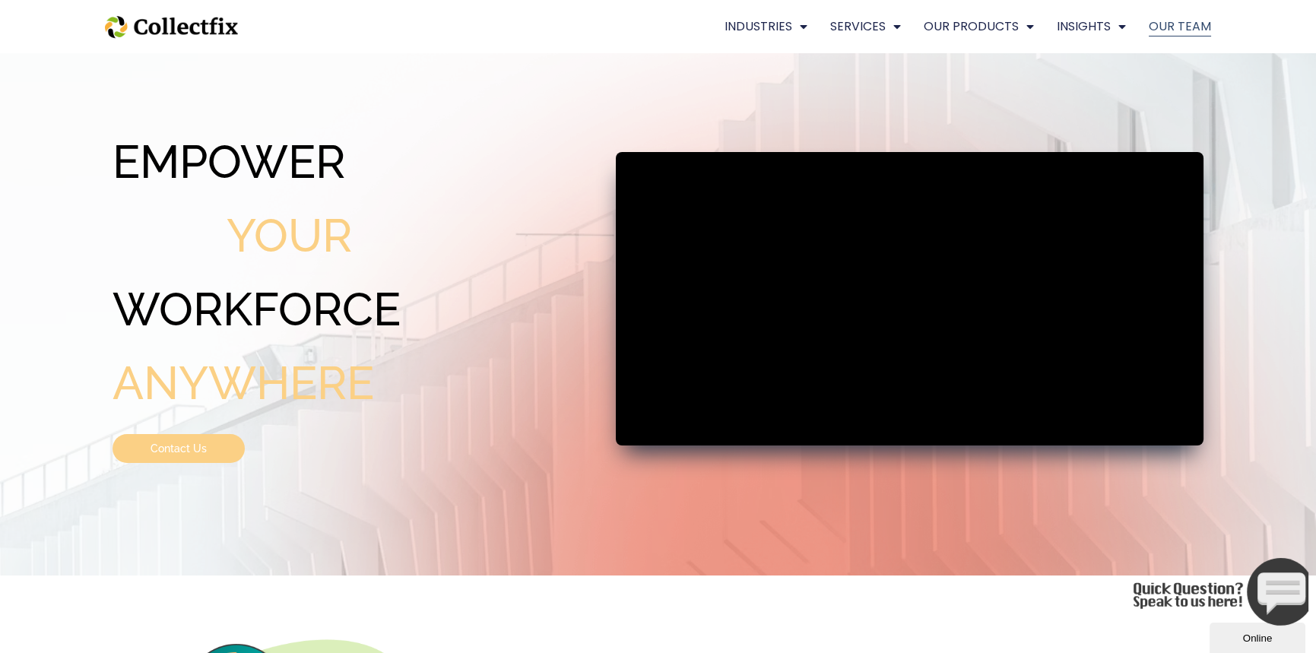
click at [1197, 25] on link "OUR TEAM" at bounding box center [1180, 27] width 62 height 20
